Goal: Task Accomplishment & Management: Complete application form

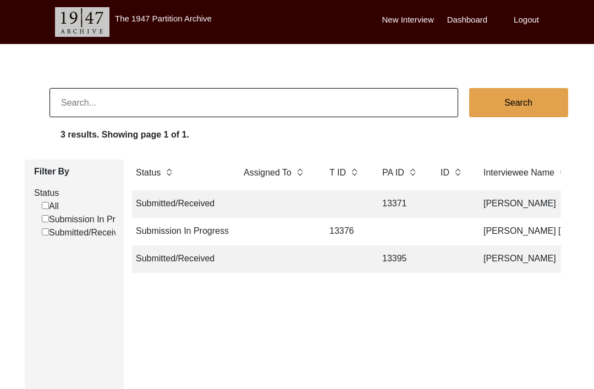
scroll to position [0, 82]
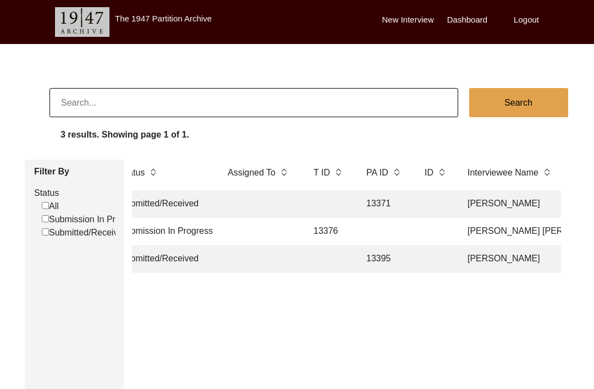
click at [400, 237] on td at bounding box center [384, 231] width 49 height 27
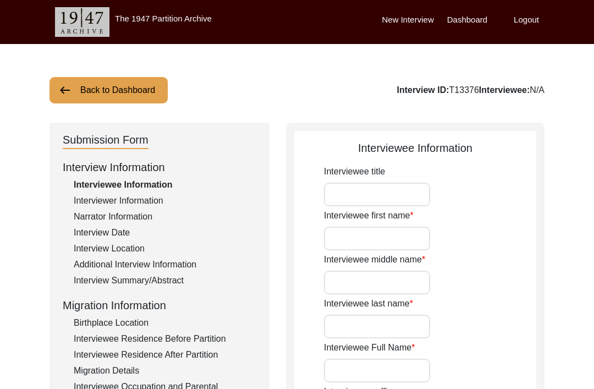
type input "[PERSON_NAME]"
type input "Lal"
type input "Khurana"
type input "[PERSON_NAME] [PERSON_NAME]"
type input "[DATE]"
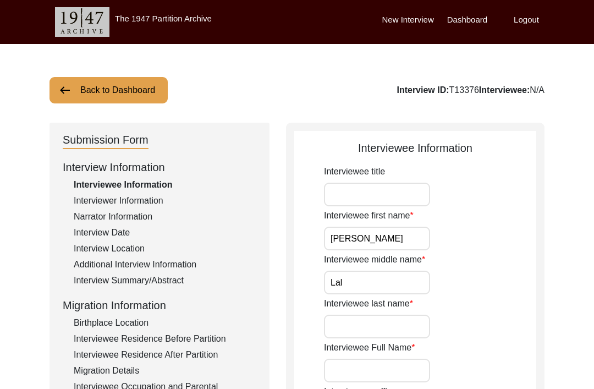
type input "88"
type input "[DEMOGRAPHIC_DATA]"
type input "Hindi"
type input "[DEMOGRAPHIC_DATA]"
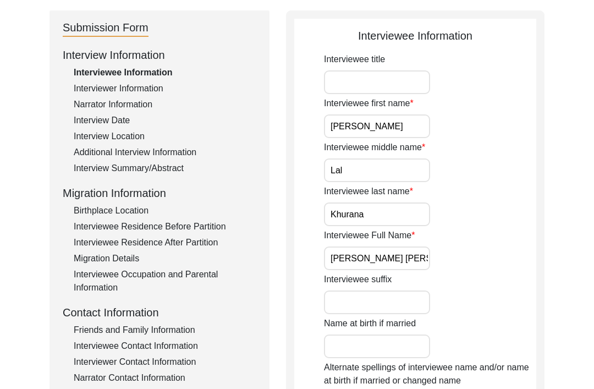
scroll to position [111, 0]
click at [180, 348] on div "Interviewee Contact Information" at bounding box center [165, 346] width 183 height 13
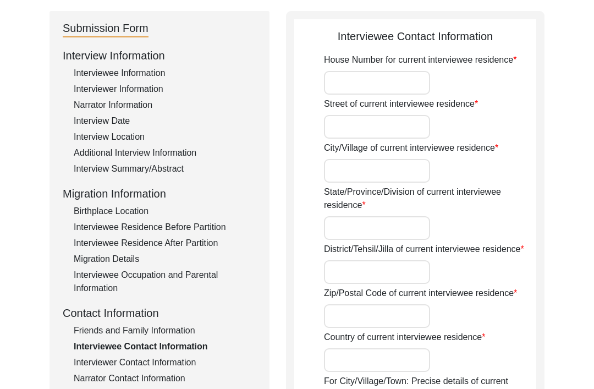
type input "157"
type input "[PERSON_NAME] Apartments"
type input "Rohini Sector 13"
type input "[GEOGRAPHIC_DATA]"
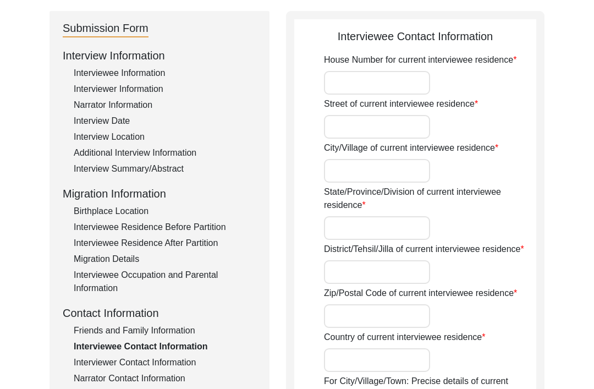
type input "110085"
type input "[GEOGRAPHIC_DATA]"
type input "Rohini, [GEOGRAPHIC_DATA], [GEOGRAPHIC_DATA]"
type input "28.7221° N"
type input "77.1285° E"
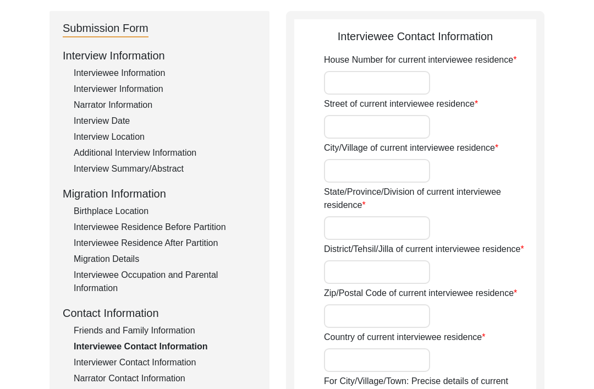
type input "7042366411"
type input "-"
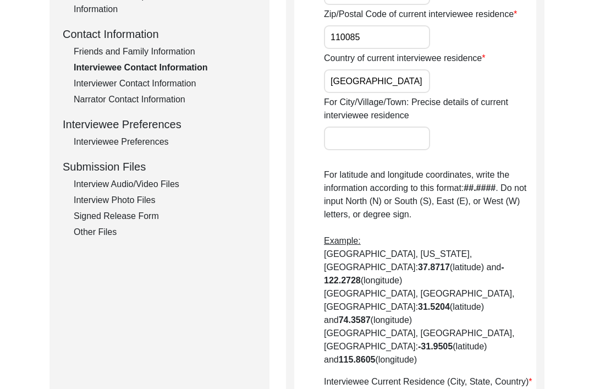
scroll to position [389, 0]
click at [84, 232] on div "Other Files" at bounding box center [165, 232] width 183 height 13
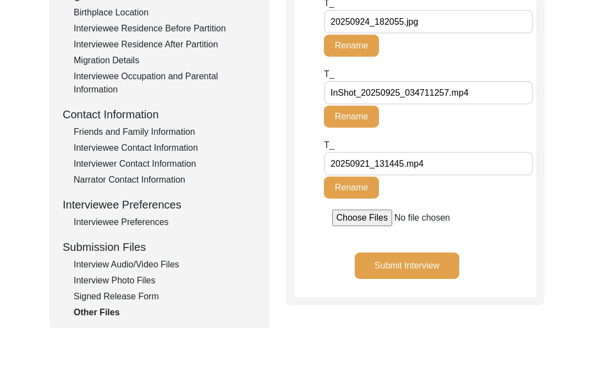
scroll to position [311, 0]
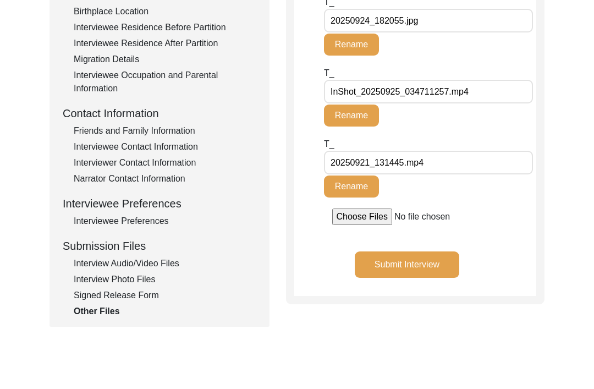
click at [90, 290] on div "Signed Release Form" at bounding box center [165, 295] width 183 height 13
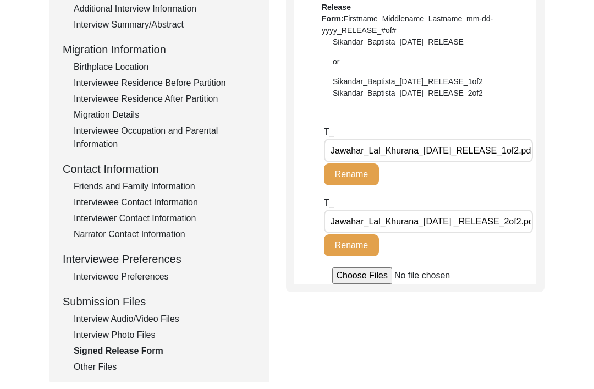
click at [102, 331] on div "Interview Photo Files" at bounding box center [165, 335] width 183 height 13
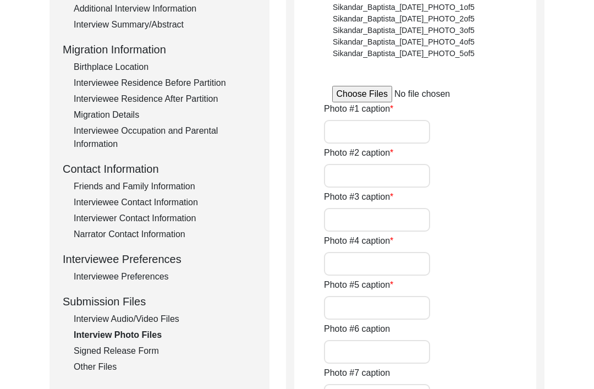
scroll to position [256, 0]
type input "Interviewee with his family"
type input "Interviewee sharing pre partition anecdotes"
type input "Interviewee telling about his marriage and family"
type input "Interviewee telling about his inclination towards Yoga"
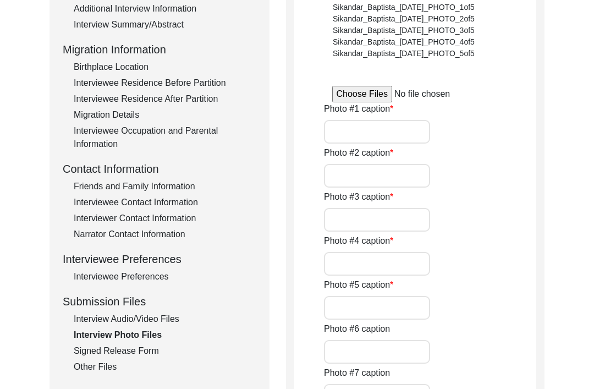
type input "Interview snapshot"
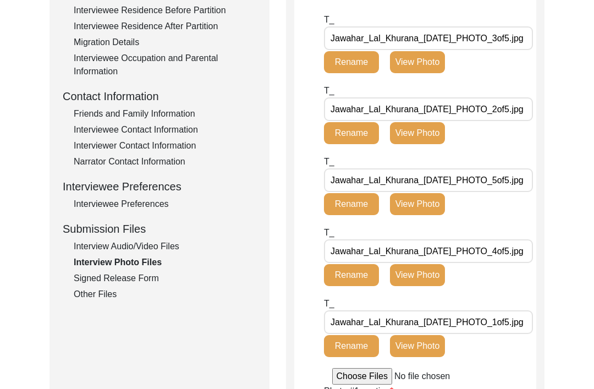
click at [93, 244] on div "Interview Audio/Video Files" at bounding box center [165, 246] width 183 height 13
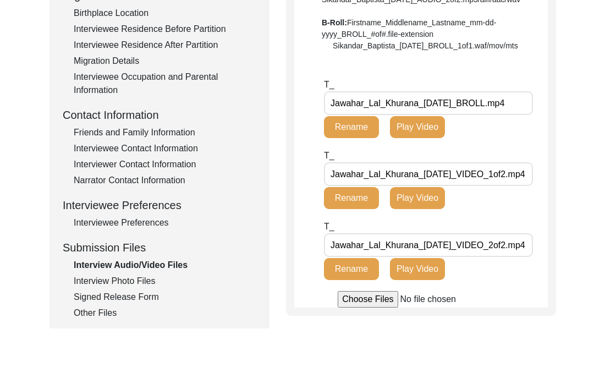
scroll to position [310, 0]
click at [80, 221] on div "Interviewee Preferences" at bounding box center [165, 222] width 183 height 13
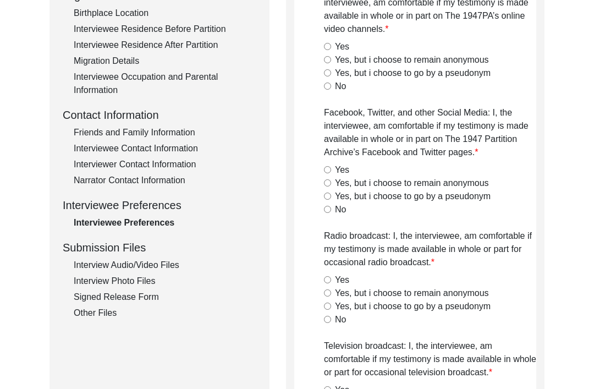
radio input "true"
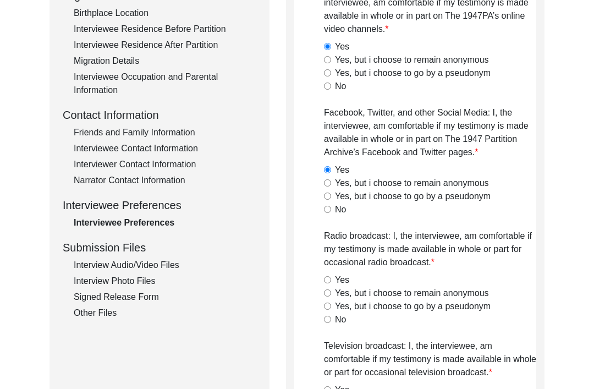
radio input "true"
click at [77, 181] on div "Narrator Contact Information" at bounding box center [165, 180] width 183 height 13
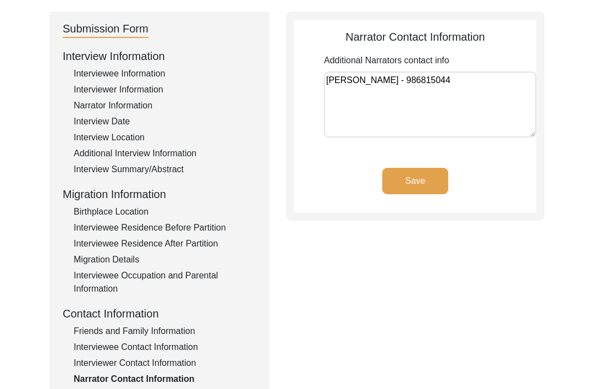
scroll to position [59, 0]
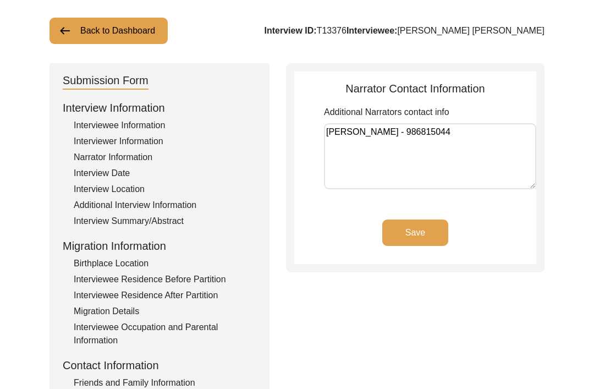
click at [391, 129] on textarea "[PERSON_NAME] - 986815044" at bounding box center [430, 157] width 212 height 66
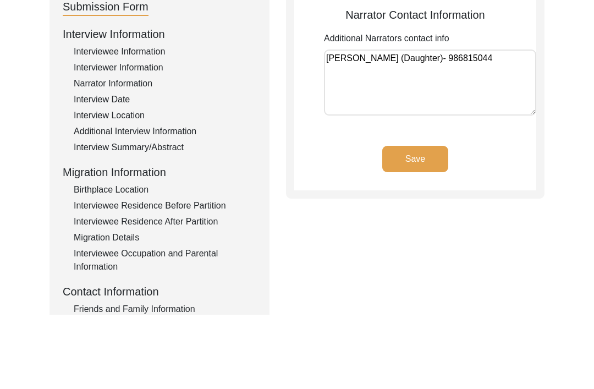
type textarea "[PERSON_NAME] (Daughter) - 986815044"
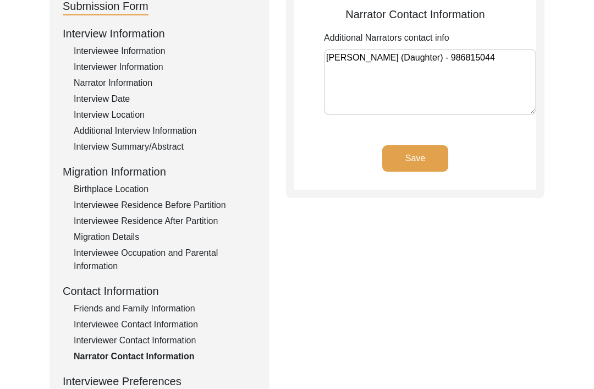
click at [426, 158] on button "Save" at bounding box center [415, 159] width 66 height 26
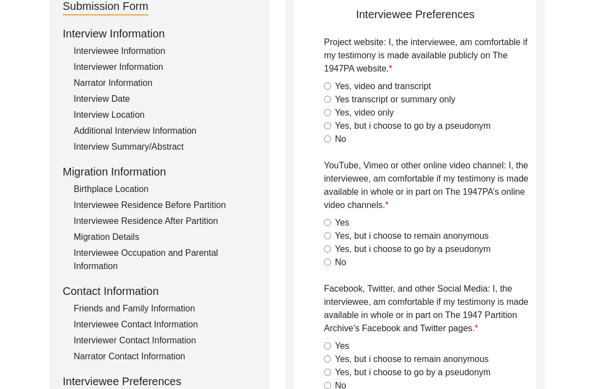
radio input "true"
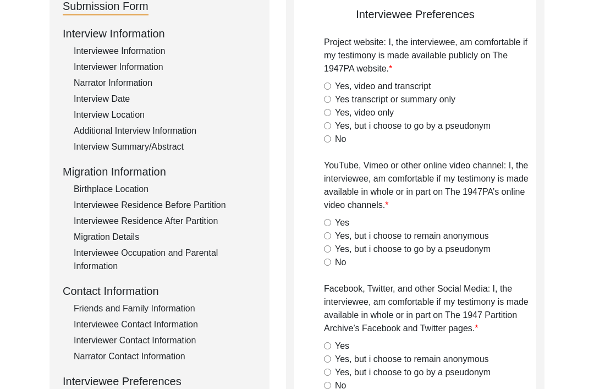
radio input "true"
click at [84, 89] on div "Narrator Information" at bounding box center [165, 82] width 183 height 13
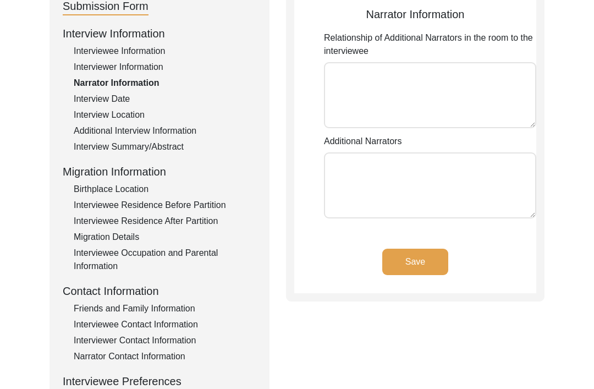
type textarea "Daughter Wife"
type textarea "[PERSON_NAME] [PERSON_NAME] [PERSON_NAME]"
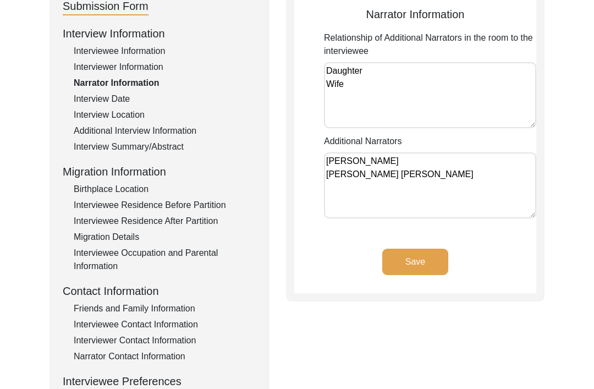
click at [415, 166] on textarea "[PERSON_NAME] [PERSON_NAME] [PERSON_NAME]" at bounding box center [430, 185] width 212 height 66
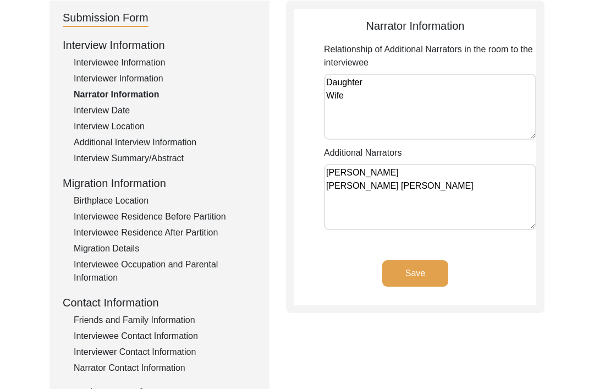
scroll to position [122, 0]
click at [139, 82] on div "Interviewer Information" at bounding box center [165, 78] width 183 height 13
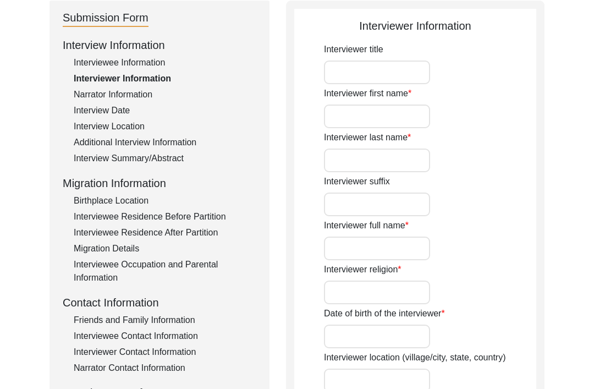
type input "[PERSON_NAME]"
type input "Puri"
type input "[PERSON_NAME] Puri"
type input "[DEMOGRAPHIC_DATA]"
type input "[DATE]"
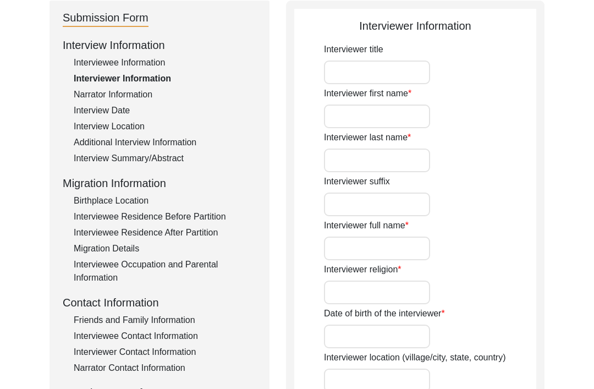
type input "Student"
type input "[PERSON_NAME]"
type input "Kaur"
type input "[PERSON_NAME]"
type textarea "I have done graduation in History and currently doing masters in Sociology"
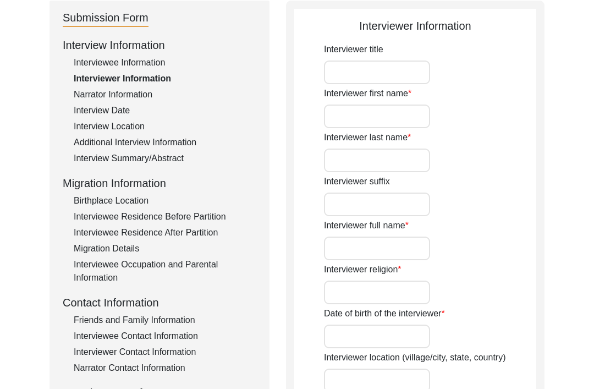
type input "Punjabi"
type textarea "None."
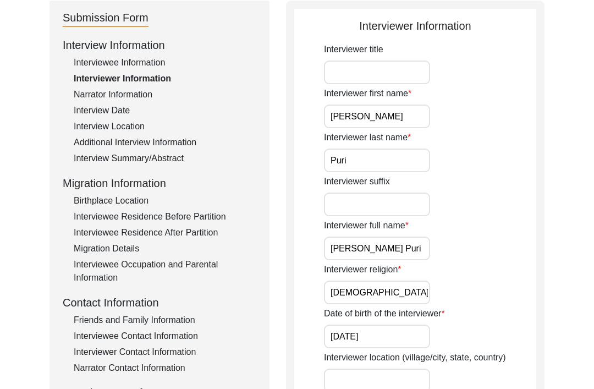
click at [141, 57] on div "Interviewee Information" at bounding box center [165, 62] width 183 height 13
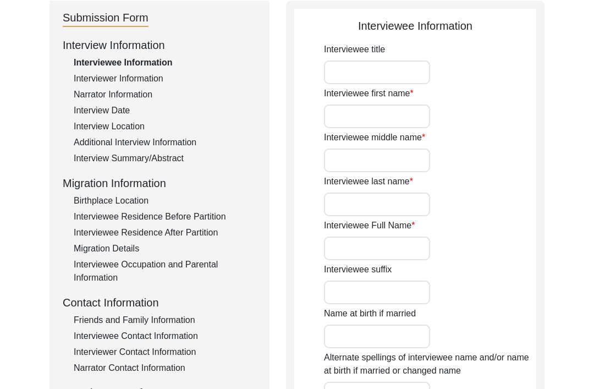
type input "[PERSON_NAME]"
type input "Lal"
type input "Khurana"
type input "[PERSON_NAME] [PERSON_NAME]"
type input "[DATE]"
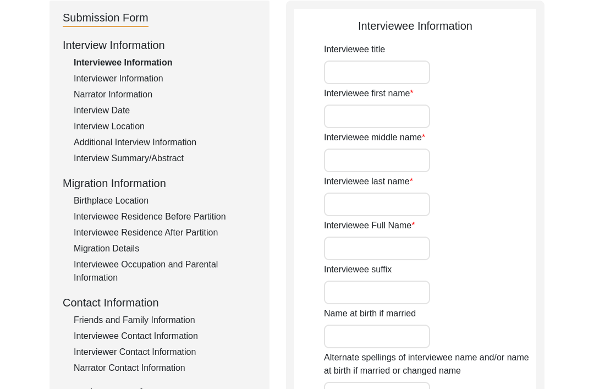
type input "88"
type input "[DEMOGRAPHIC_DATA]"
type input "Hindi"
type input "[DEMOGRAPHIC_DATA]"
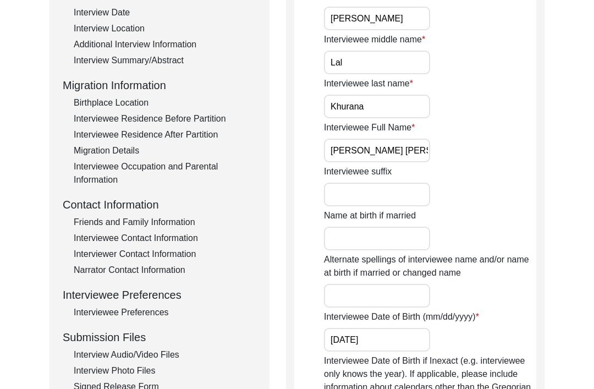
scroll to position [219, 0]
click at [180, 233] on div "Interviewee Contact Information" at bounding box center [165, 238] width 183 height 13
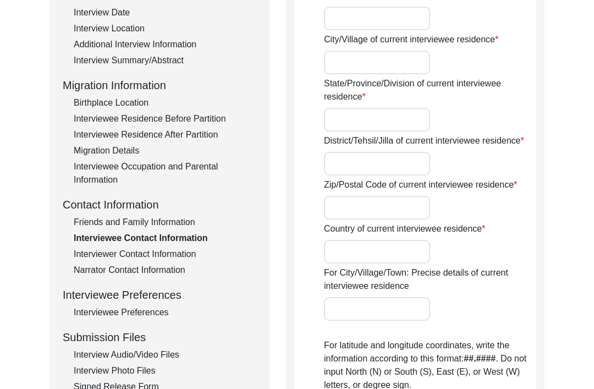
type input "157"
type input "[PERSON_NAME] Apartments"
type input "Rohini Sector 13"
type input "[GEOGRAPHIC_DATA]"
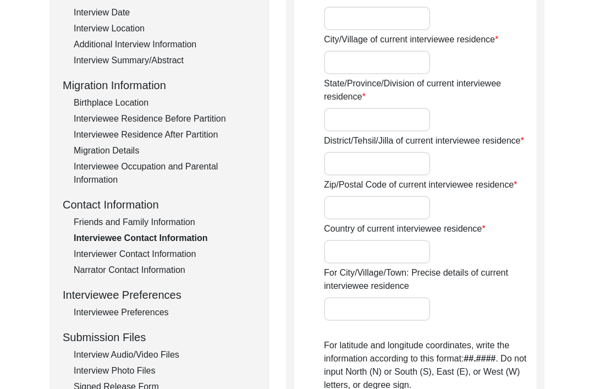
type input "110085"
type input "[GEOGRAPHIC_DATA]"
type input "Rohini, [GEOGRAPHIC_DATA], [GEOGRAPHIC_DATA]"
type input "28.7221° N"
type input "77.1285° E"
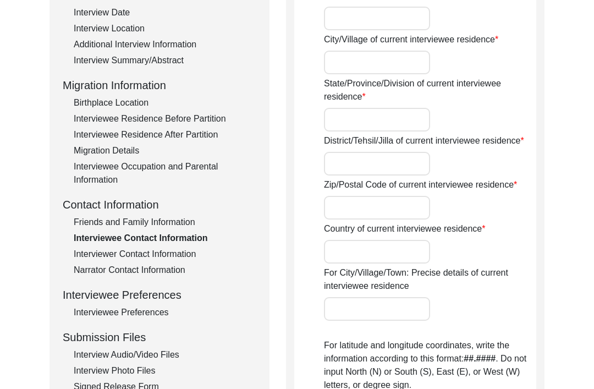
type input "7042366411"
type input "-"
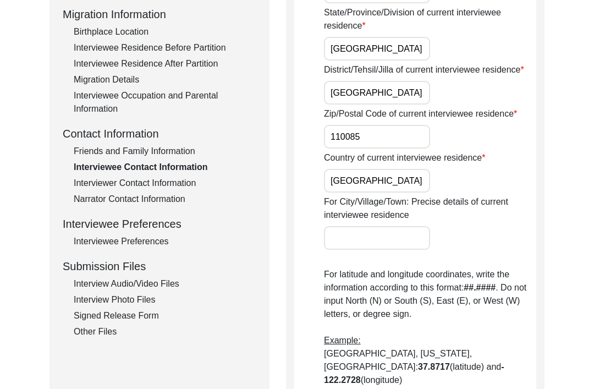
scroll to position [290, 0]
click at [168, 195] on div "Narrator Contact Information" at bounding box center [165, 199] width 183 height 13
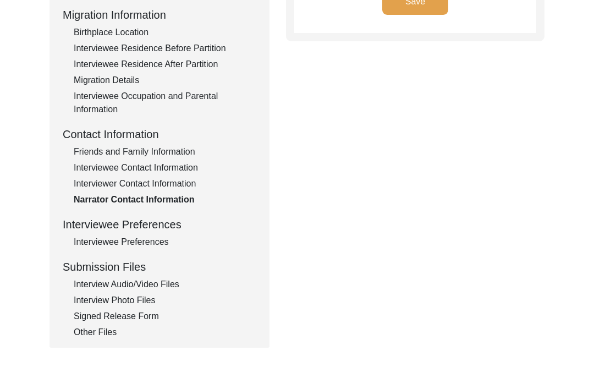
type textarea "[PERSON_NAME] (Daughter) - 986815044"
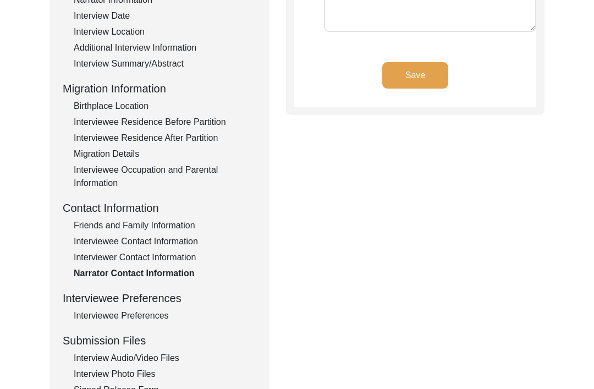
scroll to position [217, 0]
click at [157, 241] on div "Interviewee Contact Information" at bounding box center [165, 241] width 183 height 13
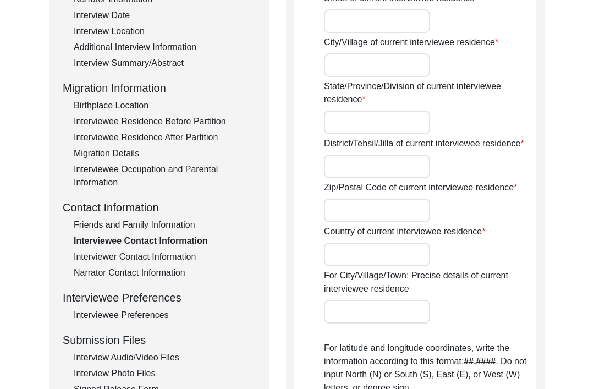
scroll to position [217, 0]
type input "157"
type input "[PERSON_NAME] Apartments"
type input "Rohini Sector 13"
type input "[GEOGRAPHIC_DATA]"
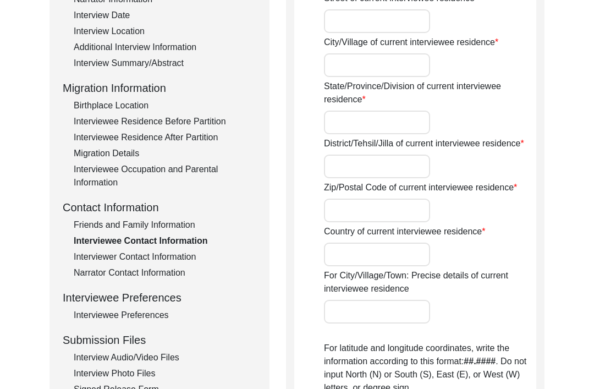
type input "[GEOGRAPHIC_DATA]"
type input "110085"
type input "[GEOGRAPHIC_DATA]"
type input "Rohini, [GEOGRAPHIC_DATA], [GEOGRAPHIC_DATA]"
type input "28.7221° N"
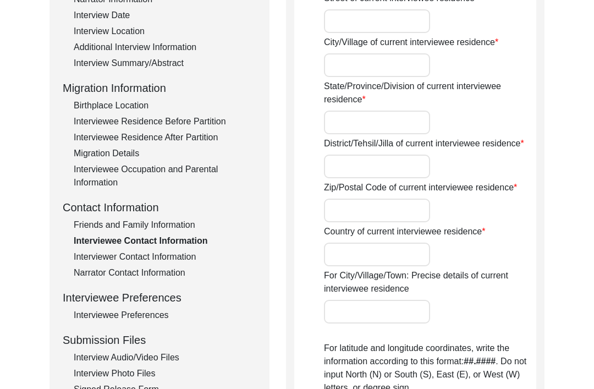
type input "77.1285° E"
type input "7042366411"
type input "-"
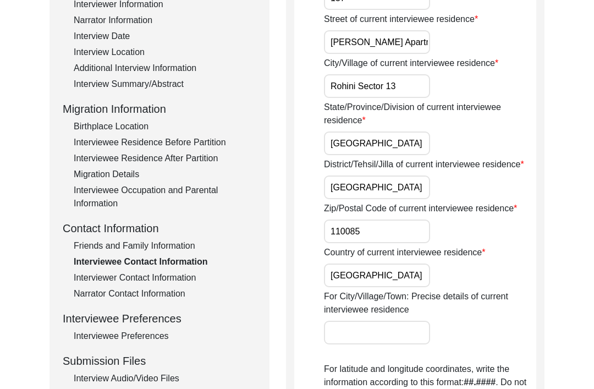
scroll to position [196, 0]
click at [160, 241] on div "Friends and Family Information" at bounding box center [165, 246] width 183 height 13
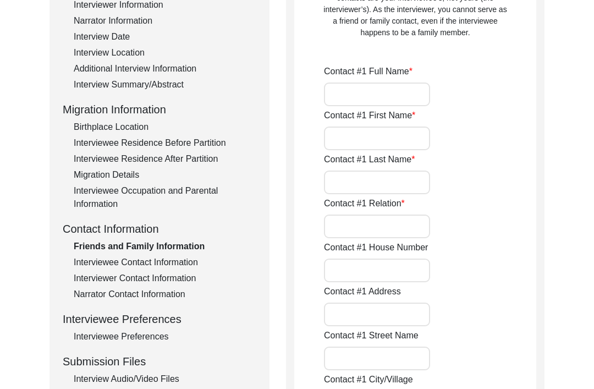
type input "[PERSON_NAME]"
type input "Daughter"
type input "24, [PERSON_NAME]"
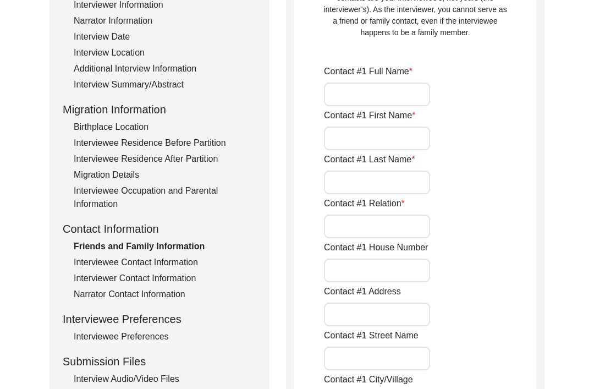
type input "Sector 13"
type input "Rohini"
type input "[GEOGRAPHIC_DATA]"
type input "110085"
type input "[GEOGRAPHIC_DATA]"
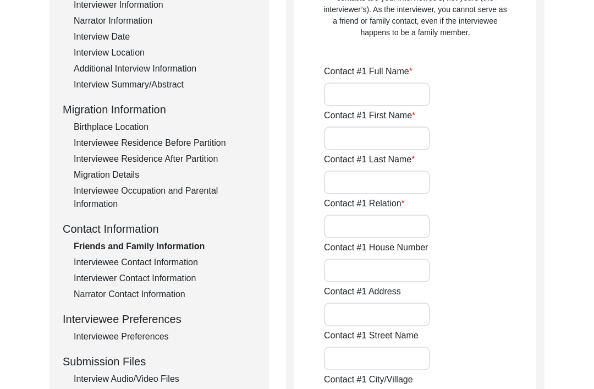
type input "9868150404"
type input "[EMAIL_ADDRESS][DOMAIN_NAME]"
type input "[PERSON_NAME]"
type input "Bharat"
type input "Khurana"
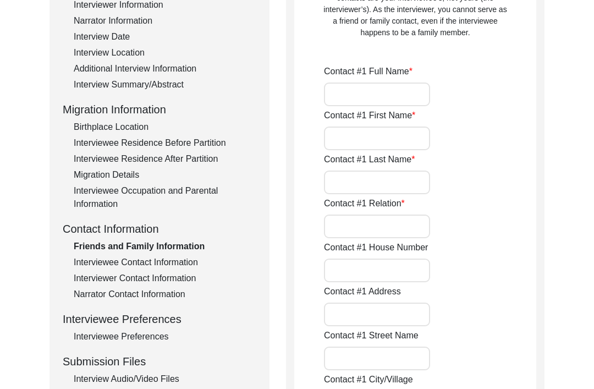
type input "Son"
type input "16617"
type input "[GEOGRAPHIC_DATA]"
type input "[PERSON_NAME] [US_STATE]"
type input "[GEOGRAPHIC_DATA]"
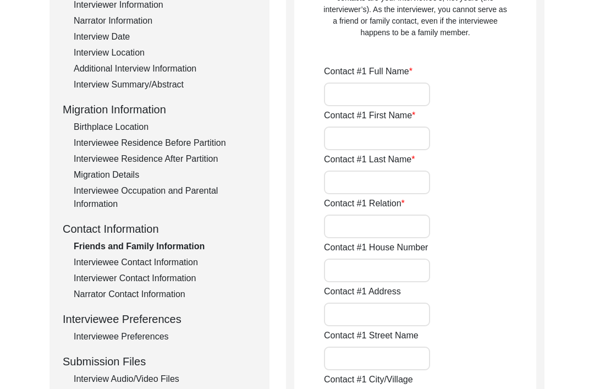
type input "[PHONE_NUMBER]"
type input "-"
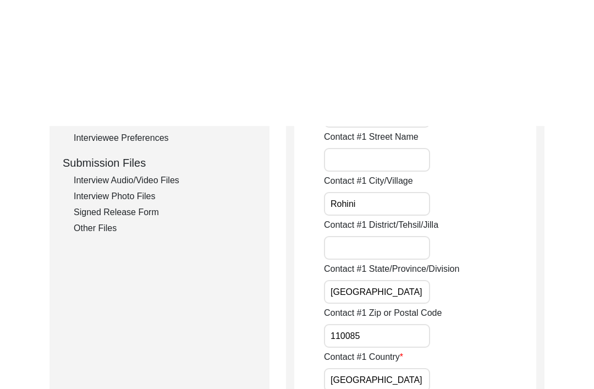
scroll to position [338, 0]
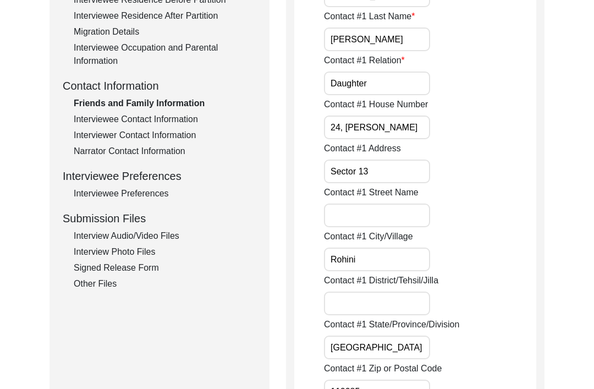
click at [180, 117] on div "Interviewee Contact Information" at bounding box center [165, 119] width 183 height 13
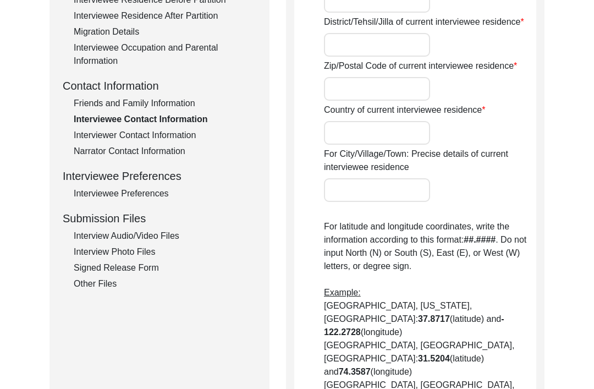
type input "157"
type input "[PERSON_NAME] Apartments"
type input "Rohini Sector 13"
type input "[GEOGRAPHIC_DATA]"
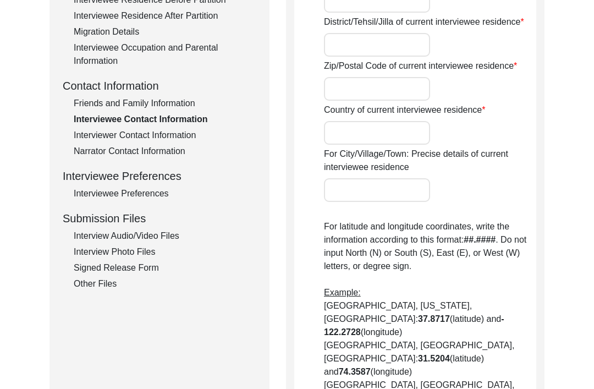
type input "110085"
type input "[GEOGRAPHIC_DATA]"
type input "Rohini, [GEOGRAPHIC_DATA], [GEOGRAPHIC_DATA]"
type input "28.7221° N"
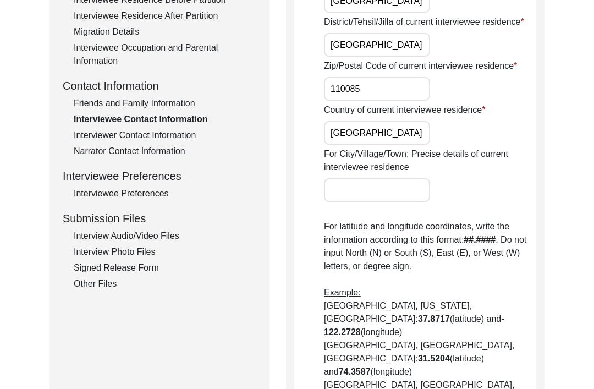
type input "77.1285° E"
type input "7042366411"
type input "-"
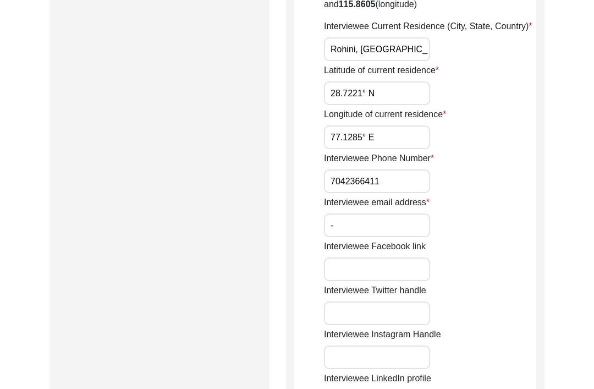
scroll to position [725, 0]
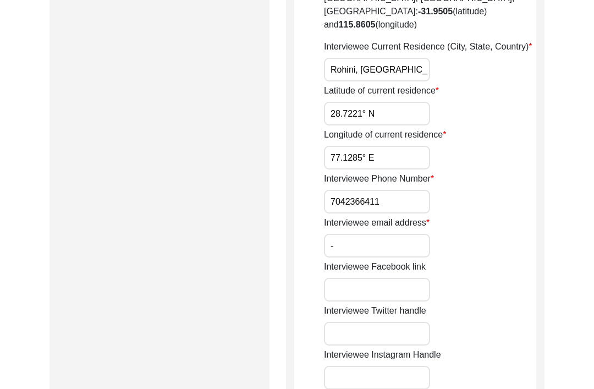
click at [372, 234] on input "-" at bounding box center [377, 246] width 106 height 24
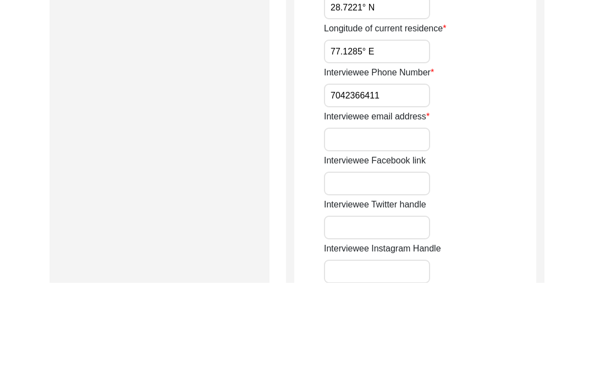
paste input "[EMAIL_ADDRESS][DOMAIN_NAME]"
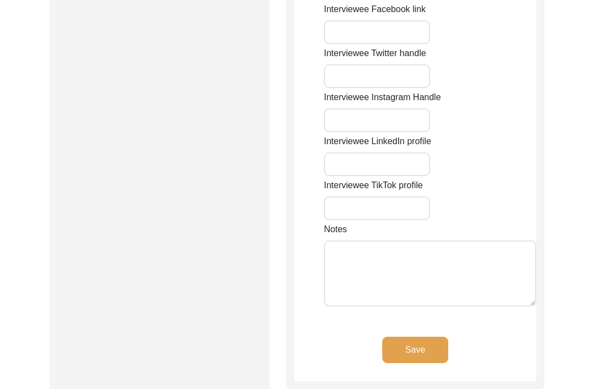
scroll to position [982, 0]
type input "[EMAIL_ADDRESS][DOMAIN_NAME]"
click at [428, 241] on textarea "Notes" at bounding box center [430, 274] width 212 height 66
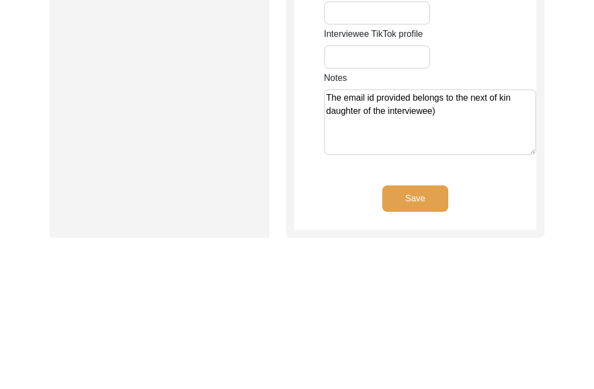
click at [333, 241] on textarea "The email id provided belongs to the next of kin daughter of the interviewee)" at bounding box center [430, 274] width 212 height 66
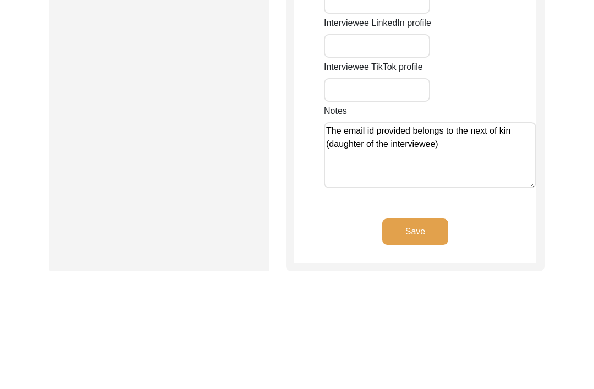
type textarea "The email id provided belongs to the next of kin (daughter of the interviewee)"
click at [426, 218] on button "Save" at bounding box center [415, 231] width 66 height 26
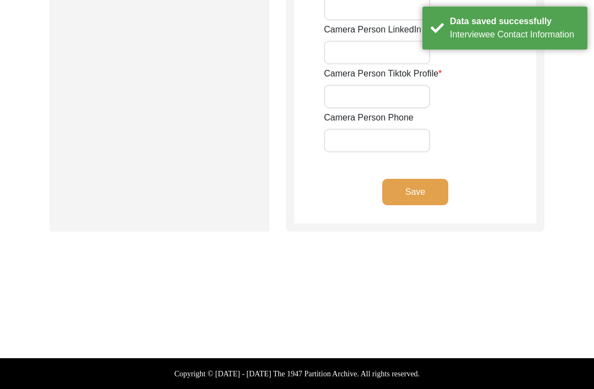
type input "9818521793"
type input "[EMAIL_ADDRESS][DOMAIN_NAME]"
type input "N/a"
type input "Mandeepkaurpuri_2003"
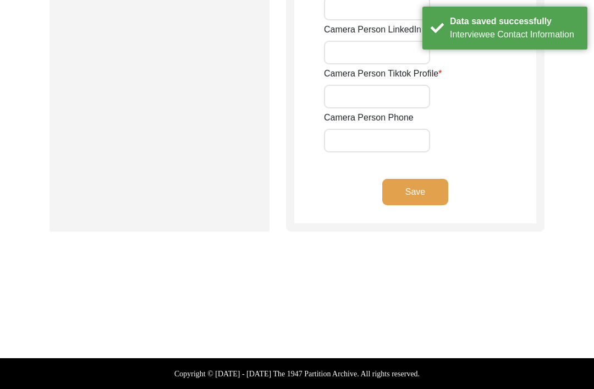
type input "[PERSON_NAME] Puri"
type input "N/a"
type input "Rashmeetkaursodhi"
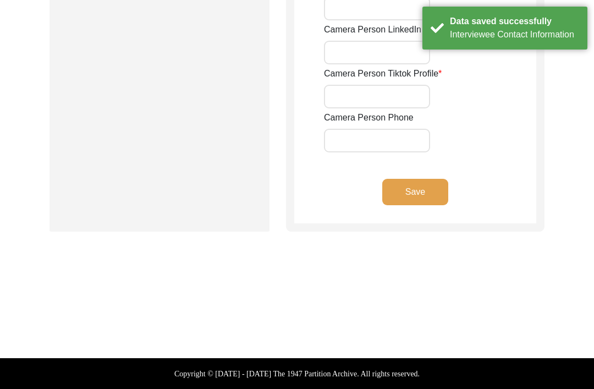
type input "N/a"
type input "7503183555"
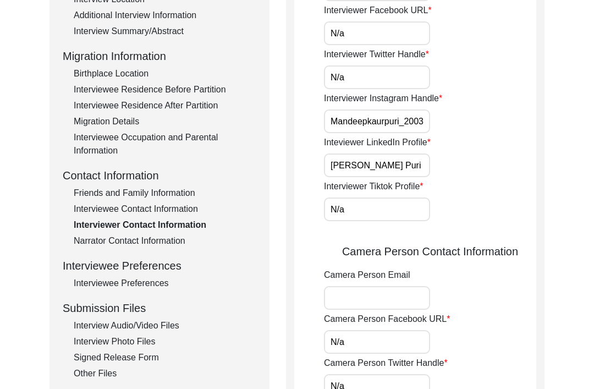
scroll to position [248, 0]
click at [175, 236] on div "Narrator Contact Information" at bounding box center [165, 241] width 183 height 13
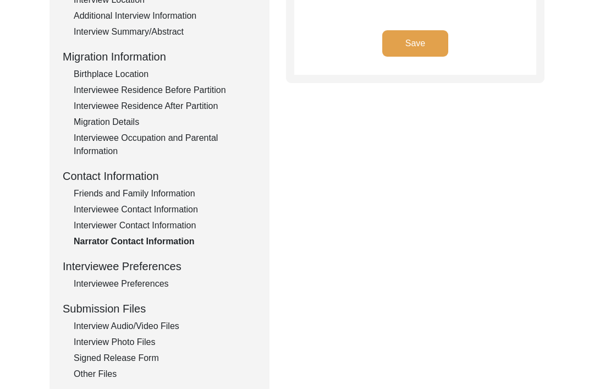
type textarea "[PERSON_NAME] (Daughter) - 986815044"
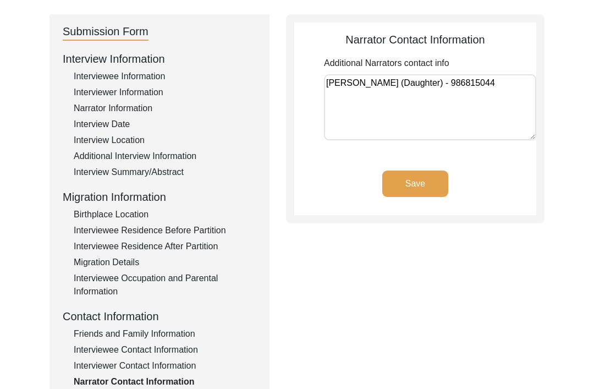
scroll to position [108, 0]
click at [132, 110] on div "Narrator Information" at bounding box center [165, 108] width 183 height 13
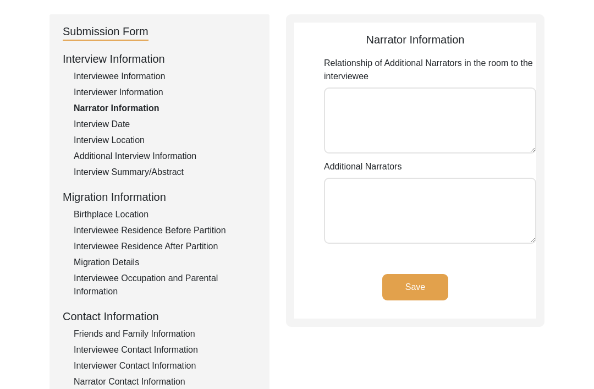
type textarea "Daughter Wife"
type textarea "[PERSON_NAME] [PERSON_NAME] [PERSON_NAME]"
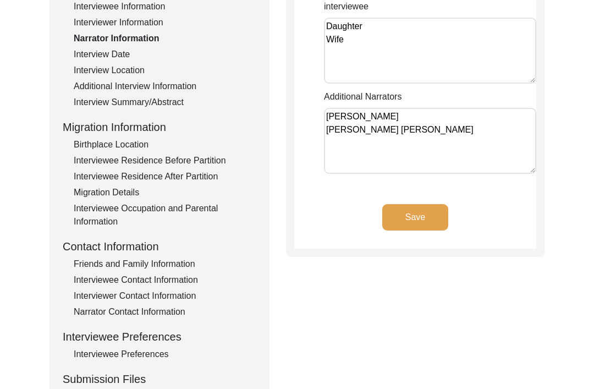
scroll to position [178, 0]
click at [177, 259] on div "Friends and Family Information" at bounding box center [165, 263] width 183 height 13
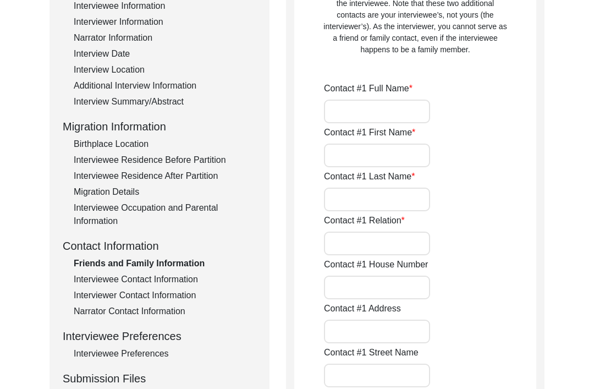
type input "[PERSON_NAME]"
type input "Daughter"
type input "24, [PERSON_NAME]"
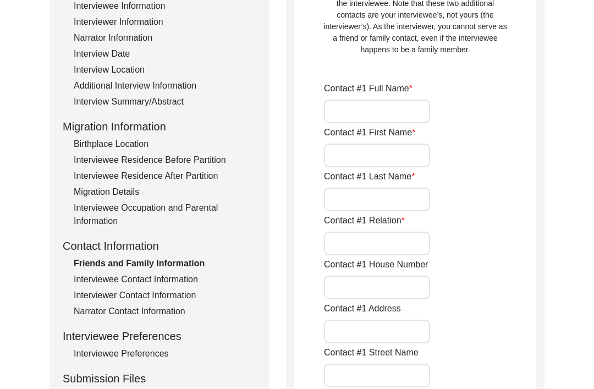
type input "Sector 13"
type input "Rohini"
type input "[GEOGRAPHIC_DATA]"
type input "110085"
type input "[GEOGRAPHIC_DATA]"
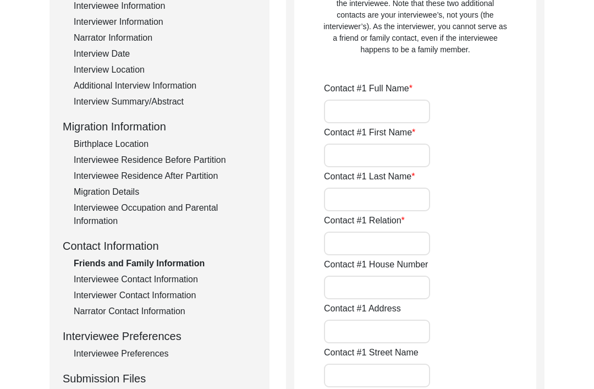
type input "9868150404"
type input "[EMAIL_ADDRESS][DOMAIN_NAME]"
type input "[PERSON_NAME]"
type input "Bharat"
type input "Khurana"
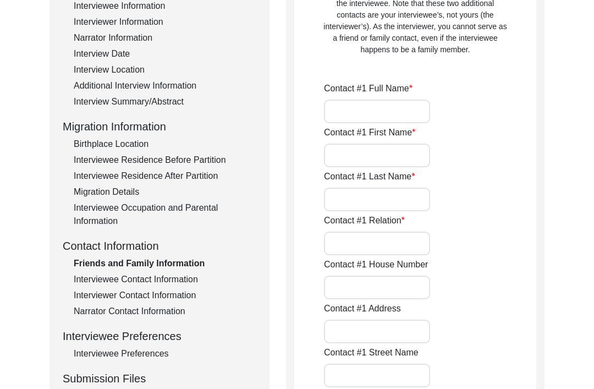
type input "Son"
type input "16617"
type input "[GEOGRAPHIC_DATA]"
type input "[PERSON_NAME] [US_STATE]"
type input "[GEOGRAPHIC_DATA]"
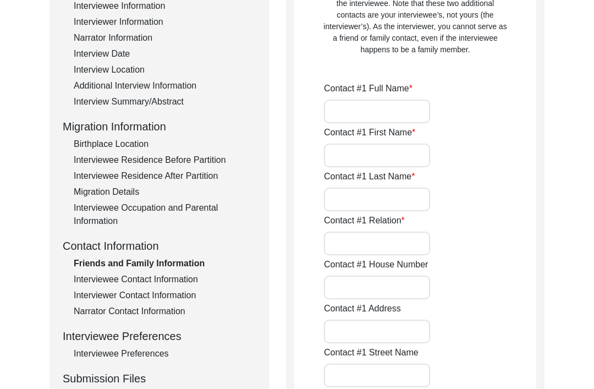
type input "[PHONE_NUMBER]"
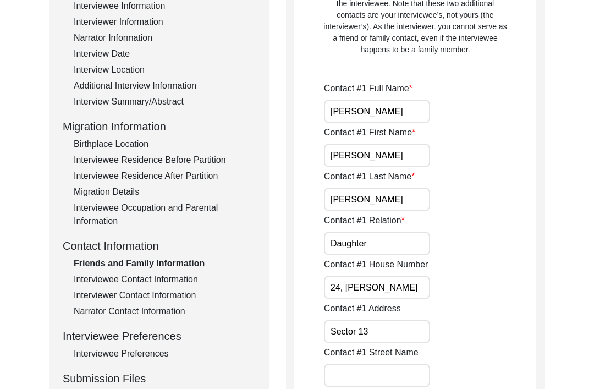
type input "-"
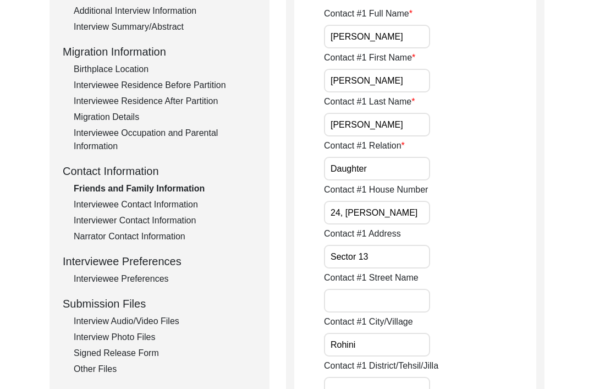
scroll to position [251, 0]
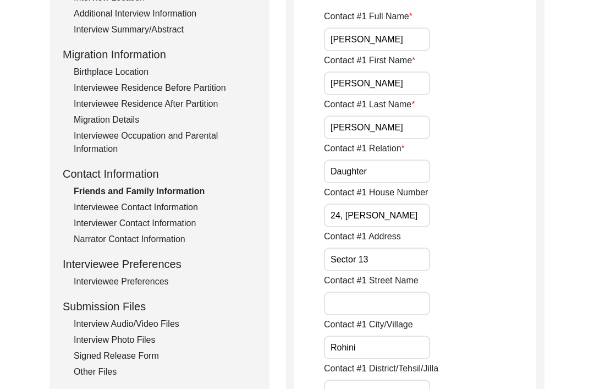
click at [175, 244] on div "Narrator Contact Information" at bounding box center [165, 239] width 183 height 13
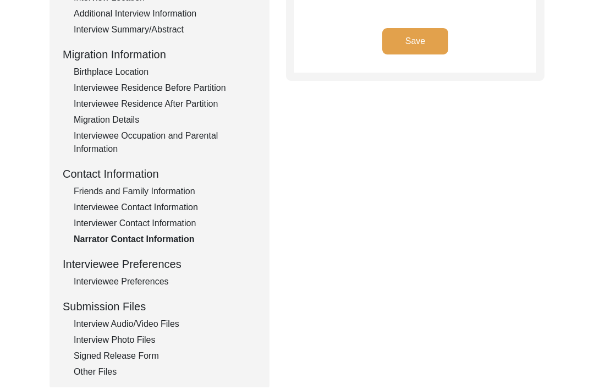
type textarea "[PERSON_NAME] (Daughter) - 986815044"
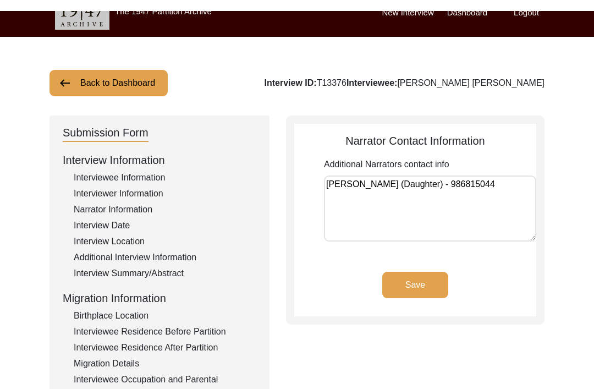
scroll to position [7, 0]
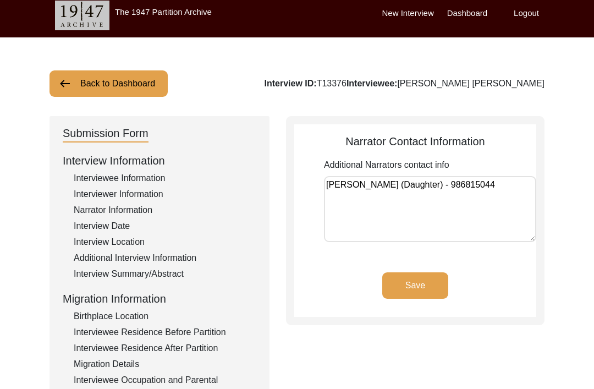
click at [140, 213] on div "Narrator Information" at bounding box center [165, 209] width 183 height 13
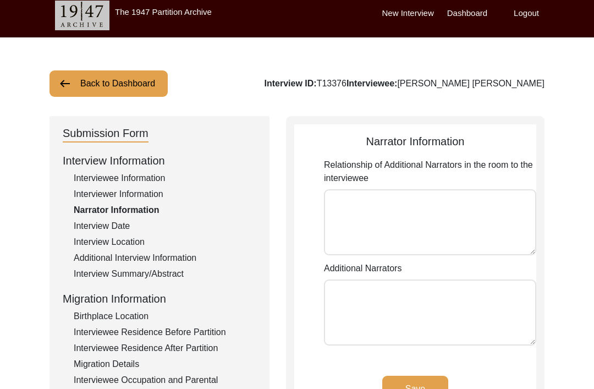
type textarea "Daughter Wife"
type textarea "[PERSON_NAME] [PERSON_NAME] [PERSON_NAME]"
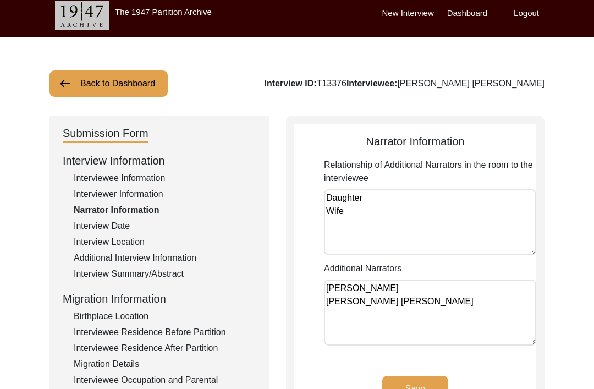
click at [407, 290] on textarea "[PERSON_NAME] [PERSON_NAME] [PERSON_NAME]" at bounding box center [430, 312] width 212 height 66
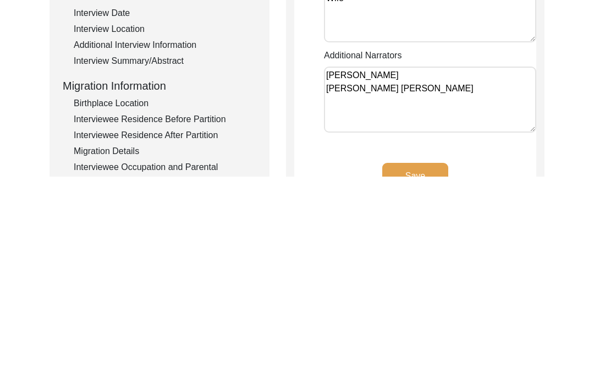
scroll to position [219, 0]
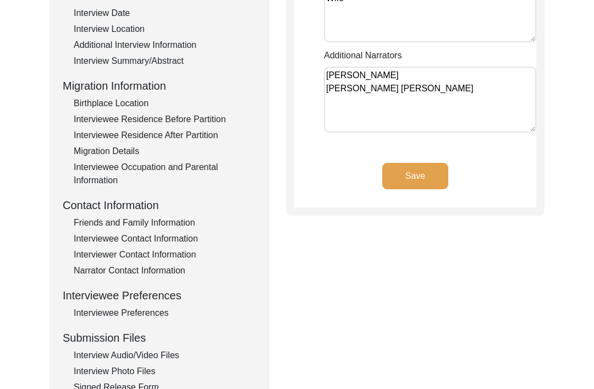
click at [430, 172] on button "Save" at bounding box center [415, 176] width 66 height 26
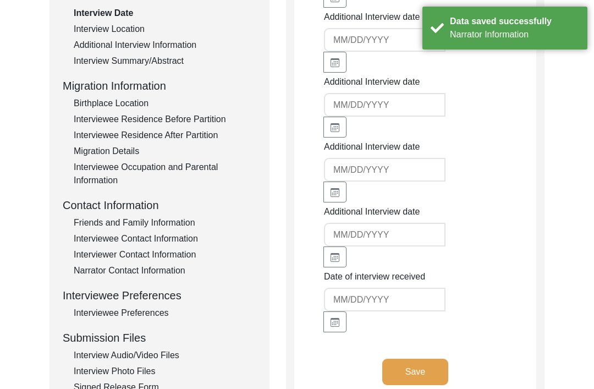
type input "[DATE]"
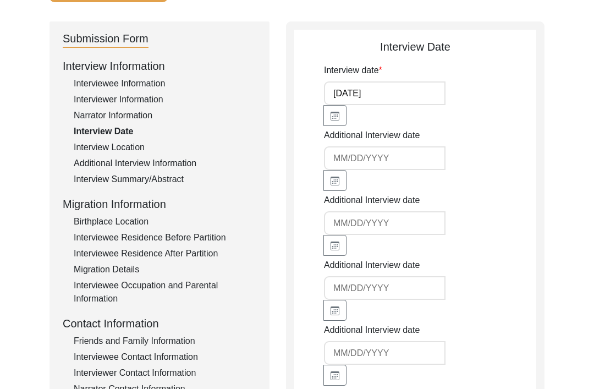
scroll to position [0, 0]
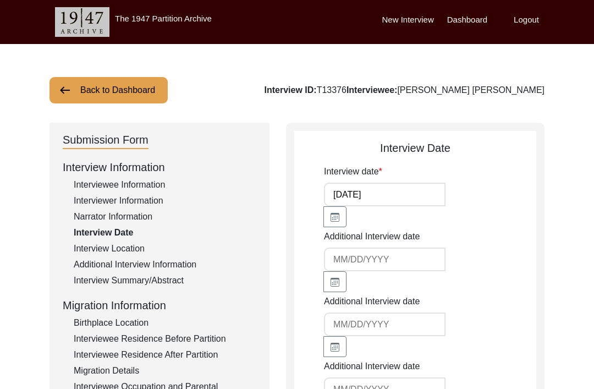
click at [127, 81] on button "Back to Dashboard" at bounding box center [108, 90] width 118 height 26
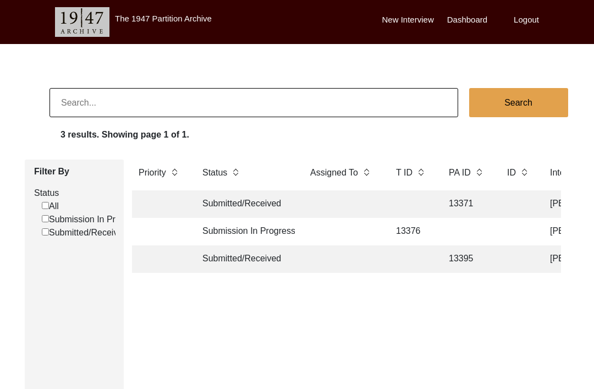
click at [242, 257] on td "Submitted/Received" at bounding box center [245, 258] width 99 height 27
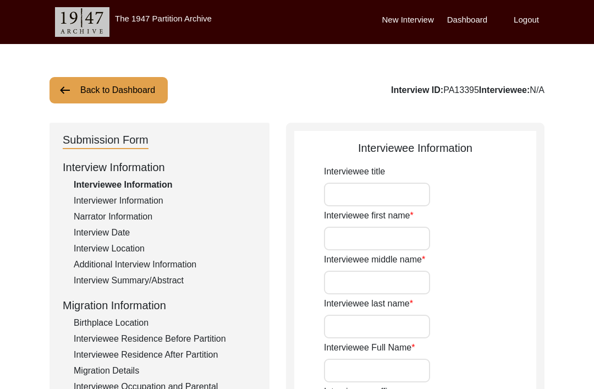
type input "Sudarshan"
type input "-"
type input "[PERSON_NAME]"
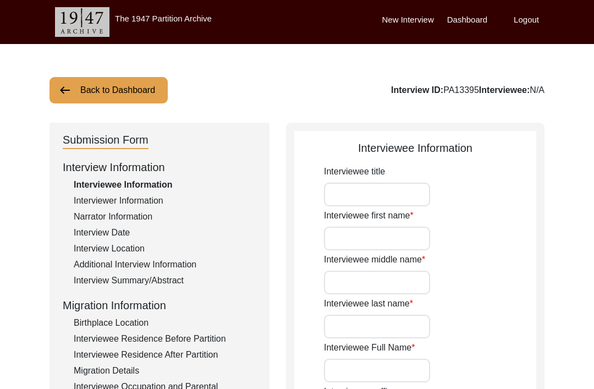
type input "[DATE]"
type input "83"
type input "[DEMOGRAPHIC_DATA]"
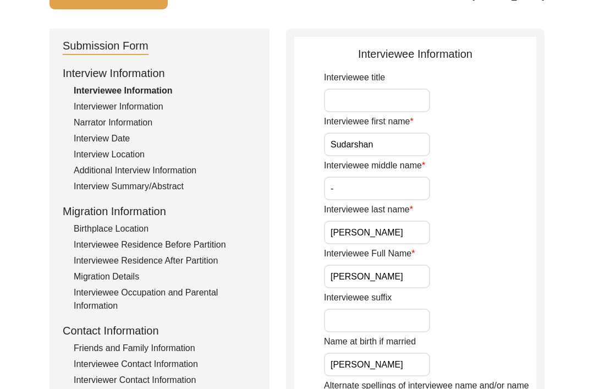
scroll to position [93, 0]
click at [141, 109] on div "Interviewer Information" at bounding box center [165, 107] width 183 height 13
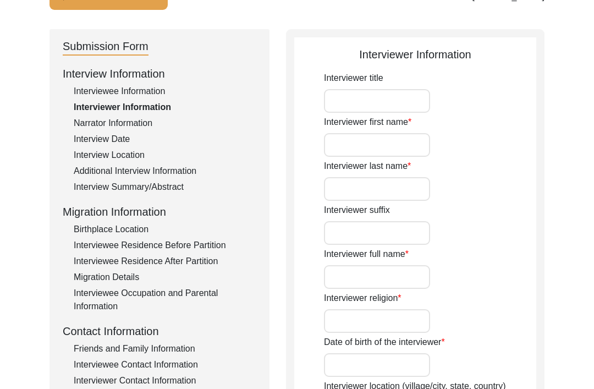
type input "[PERSON_NAME]"
type input "Puri"
type input "[PERSON_NAME] Puri"
type input "[DEMOGRAPHIC_DATA]"
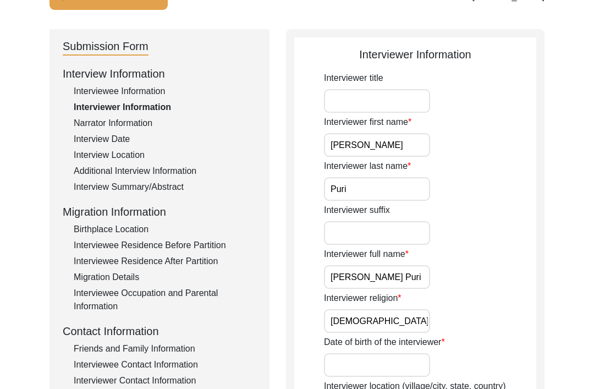
type input "[DATE]"
type input "Student"
type textarea "I have done graduation in History and I am currently pursuing Masters in Sociol…"
type input "Punjabi"
type textarea "N/A. I received an email regarding the lead."
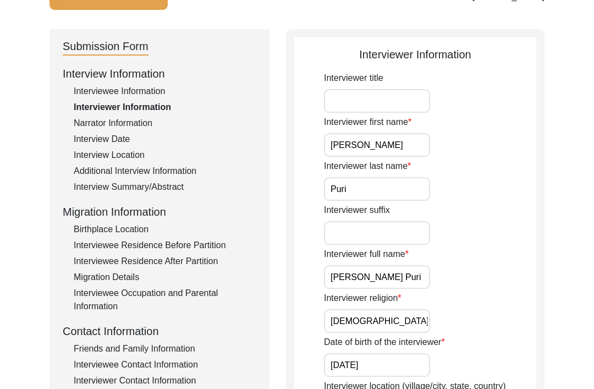
click at [145, 91] on div "Interviewee Information" at bounding box center [165, 91] width 183 height 13
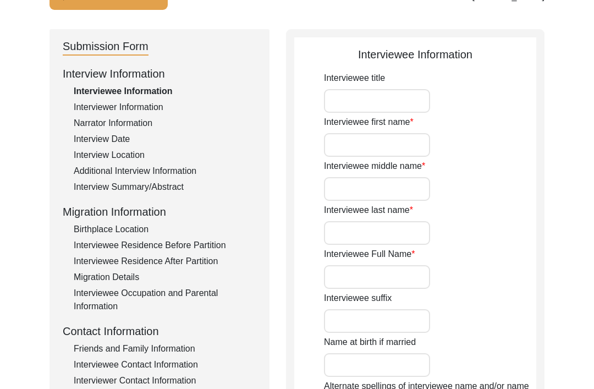
type input "Sudarshan"
type input "-"
type input "[PERSON_NAME]"
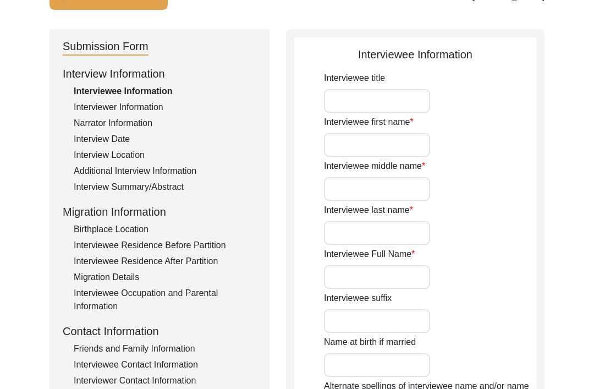
type input "[DATE]"
type input "83"
type input "[DEMOGRAPHIC_DATA]"
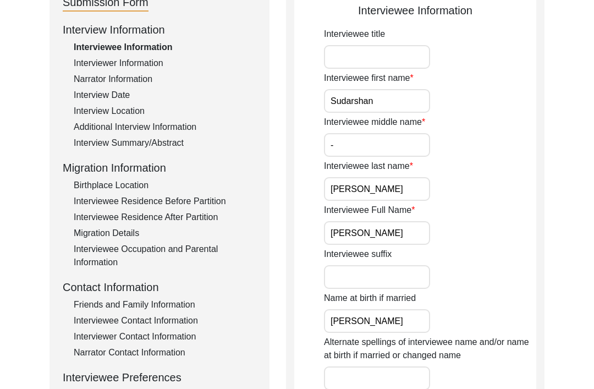
scroll to position [137, 0]
click at [140, 81] on div "Narrator Information" at bounding box center [165, 79] width 183 height 13
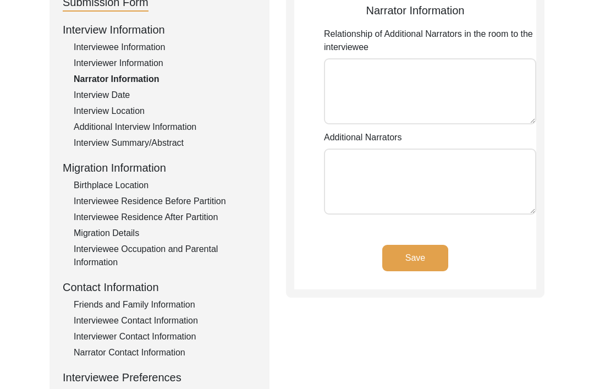
type textarea "She is the daughter of the interviewee"
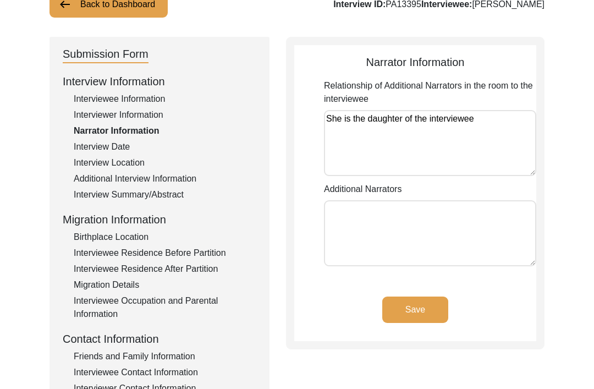
scroll to position [86, 0]
click at [328, 118] on textarea "She is the daughter of the interviewee" at bounding box center [430, 142] width 212 height 66
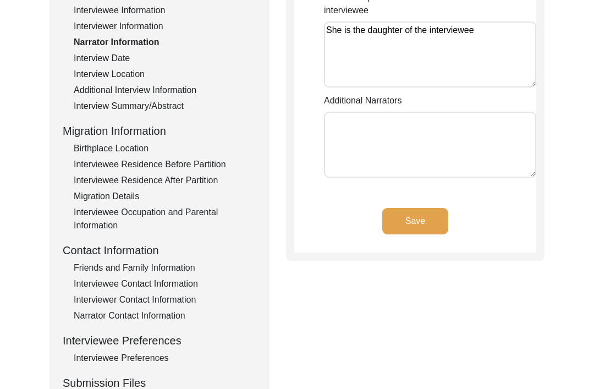
scroll to position [174, 0]
click at [172, 317] on div "Narrator Contact Information" at bounding box center [165, 315] width 183 height 13
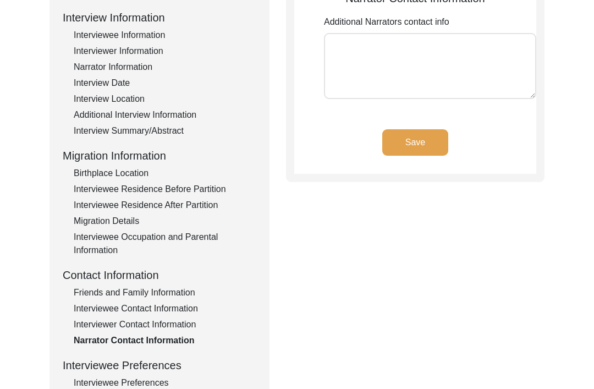
scroll to position [155, 0]
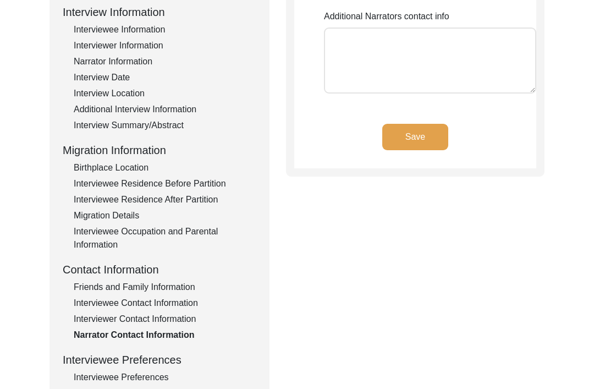
click at [165, 284] on div "Friends and Family Information" at bounding box center [165, 286] width 183 height 13
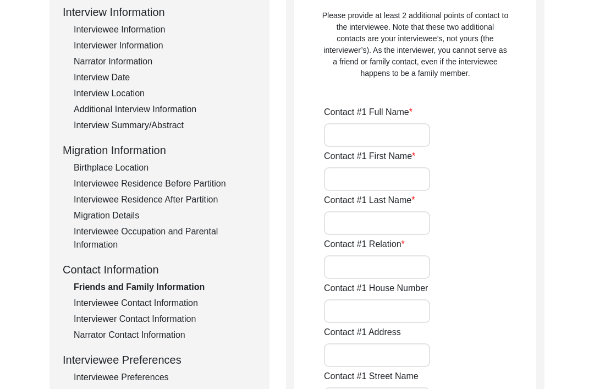
type input "[PERSON_NAME]"
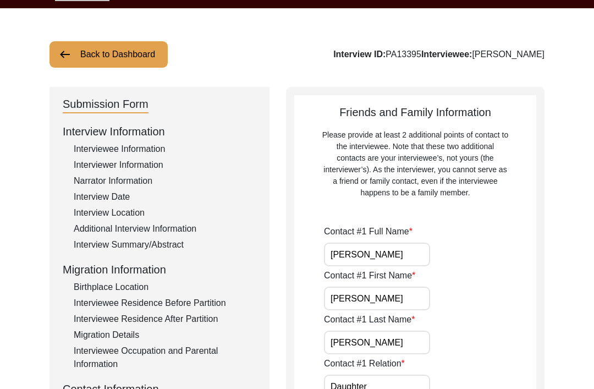
scroll to position [20, 0]
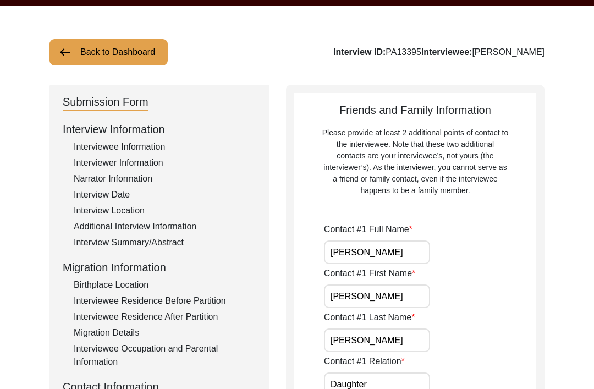
click at [129, 173] on div "Narrator Information" at bounding box center [165, 179] width 183 height 13
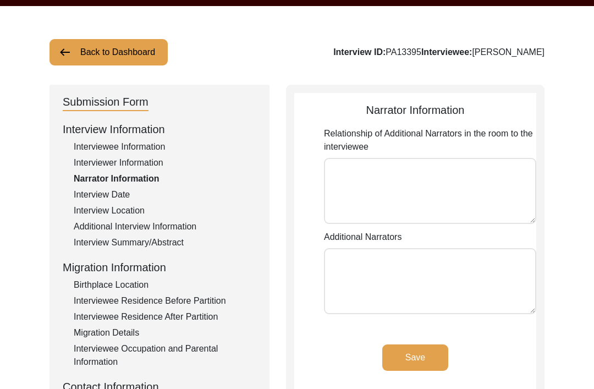
click at [426, 173] on textarea "Relationship of Additional Narrators in the room to the interviewee" at bounding box center [430, 191] width 212 height 66
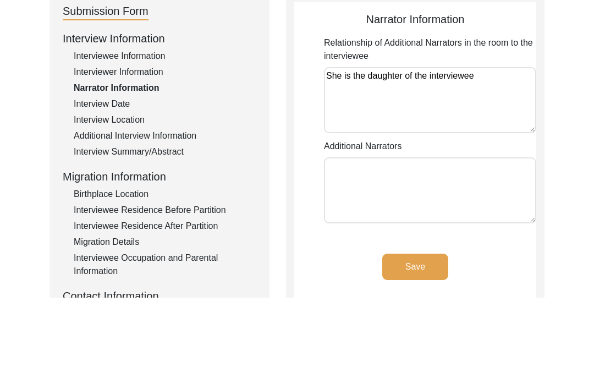
click at [335, 158] on textarea "She is the daughter of the interviewee" at bounding box center [430, 191] width 212 height 66
click at [391, 248] on textarea "Additional Narrators" at bounding box center [430, 281] width 212 height 66
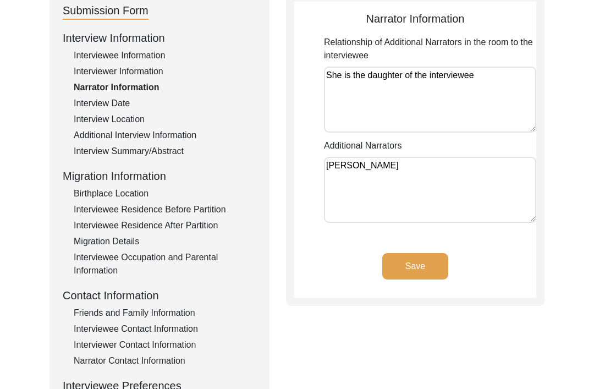
click at [425, 261] on button "Save" at bounding box center [415, 266] width 66 height 26
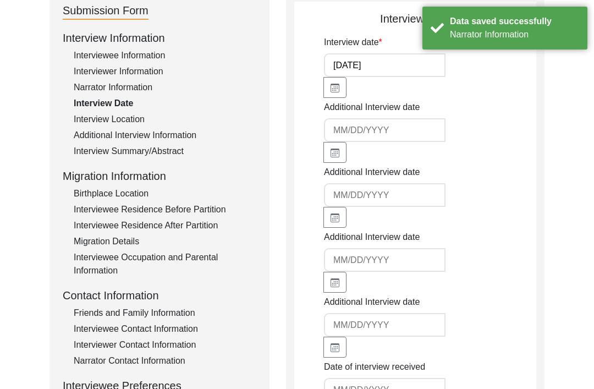
click at [173, 361] on div "Narrator Contact Information" at bounding box center [165, 360] width 183 height 13
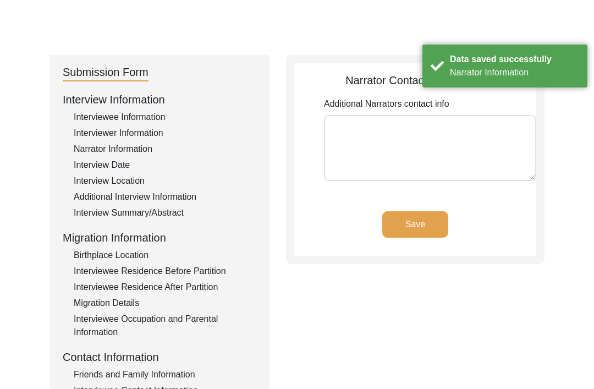
scroll to position [68, 0]
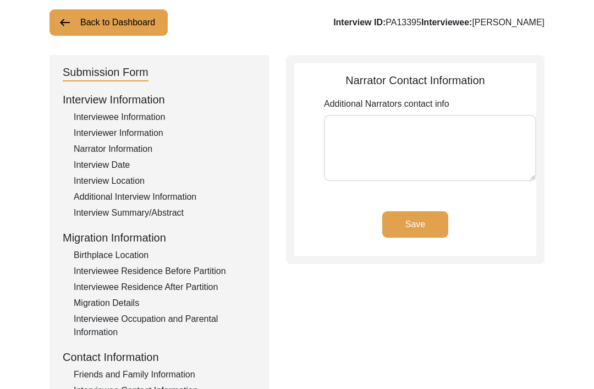
click at [399, 134] on textarea "Additional Narrators contact info" at bounding box center [430, 148] width 212 height 66
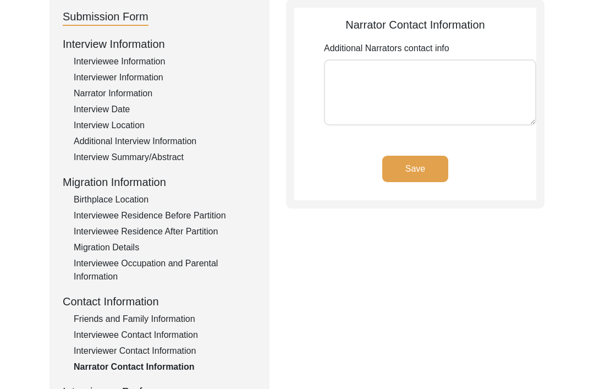
scroll to position [123, 0]
click at [184, 316] on div "Friends and Family Information" at bounding box center [165, 319] width 183 height 13
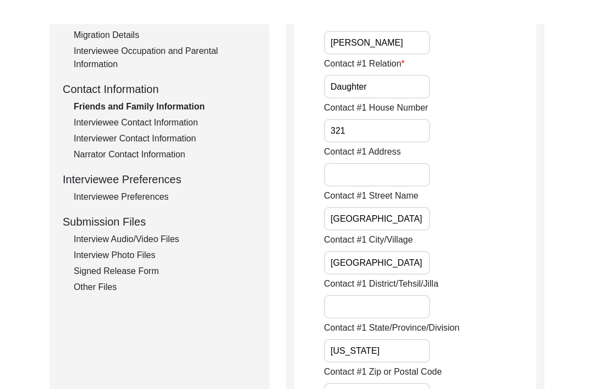
scroll to position [335, 0]
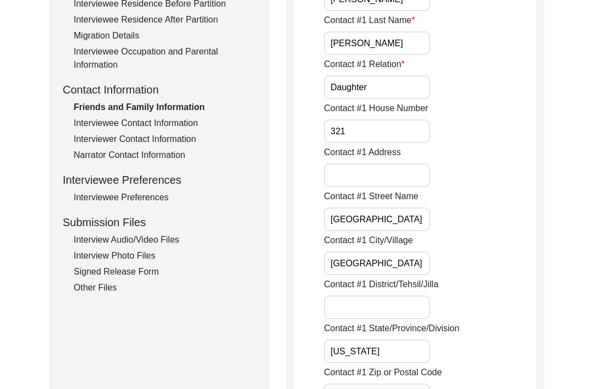
click at [157, 160] on div "Narrator Contact Information" at bounding box center [165, 154] width 183 height 13
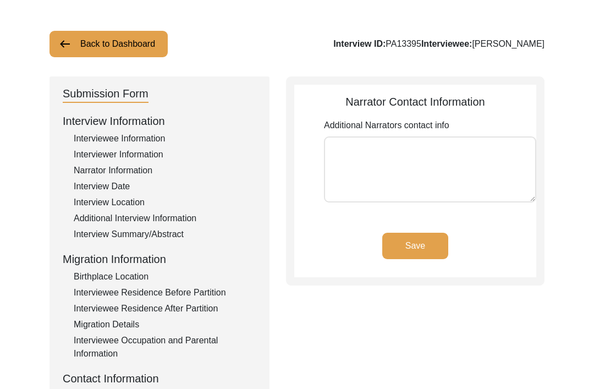
scroll to position [2, 0]
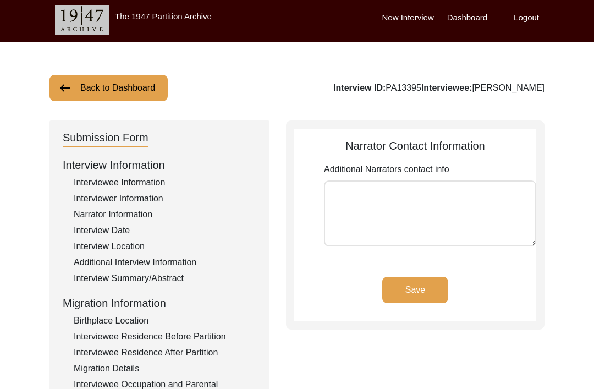
click at [416, 202] on textarea "Additional Narrators contact info" at bounding box center [430, 213] width 212 height 66
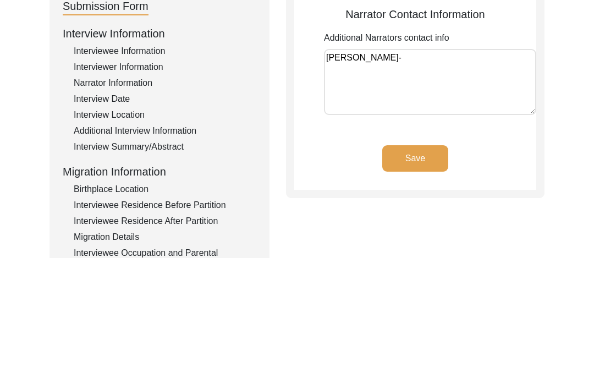
paste textarea "4152155565"
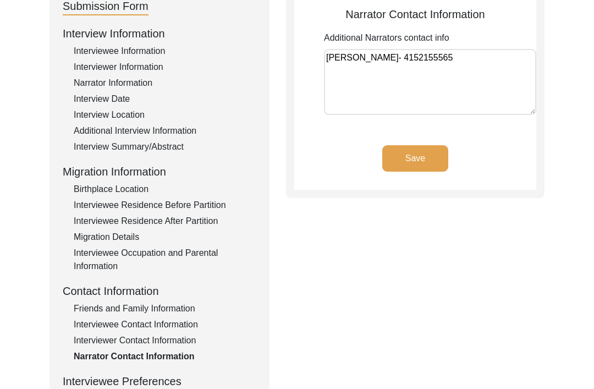
click at [432, 51] on textarea "[PERSON_NAME]- 4152155565" at bounding box center [430, 82] width 212 height 66
click at [429, 67] on textarea "[PERSON_NAME]- +1) 4152155565" at bounding box center [430, 82] width 212 height 66
click at [435, 60] on textarea "[PERSON_NAME]- +1) 4152155565" at bounding box center [430, 82] width 212 height 66
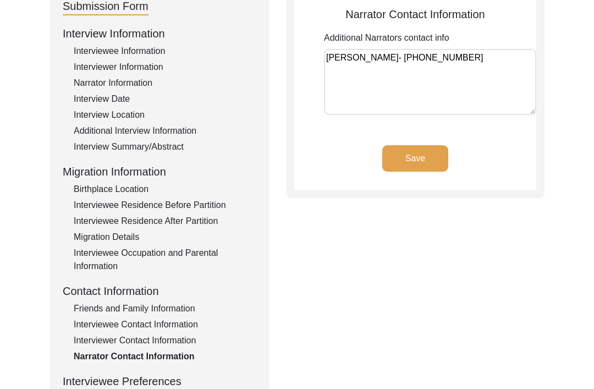
click at [437, 157] on button "Save" at bounding box center [415, 158] width 66 height 26
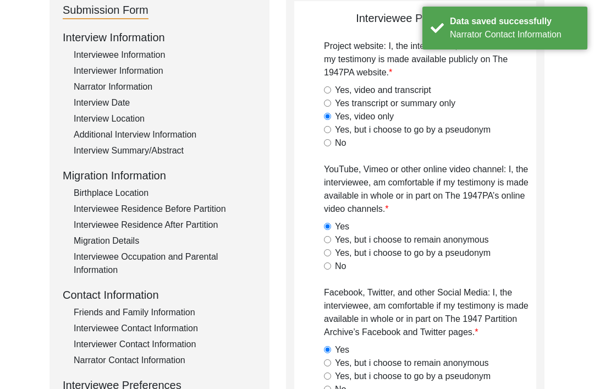
scroll to position [129, 0]
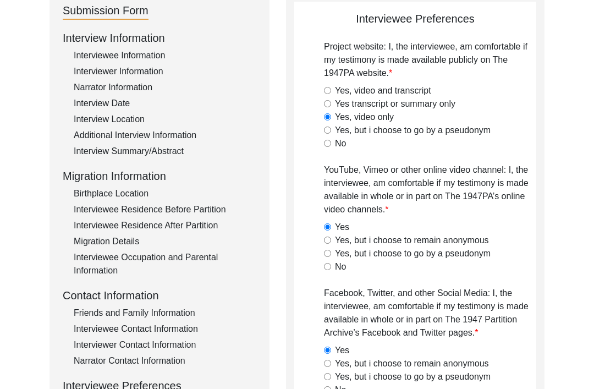
click at [177, 313] on div "Friends and Family Information" at bounding box center [165, 312] width 183 height 13
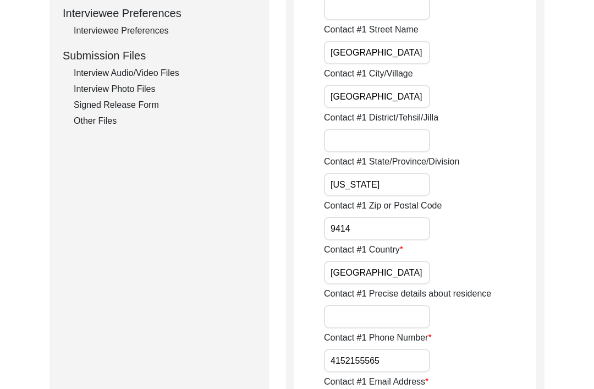
click at [329, 361] on input "4152155565" at bounding box center [377, 361] width 106 height 24
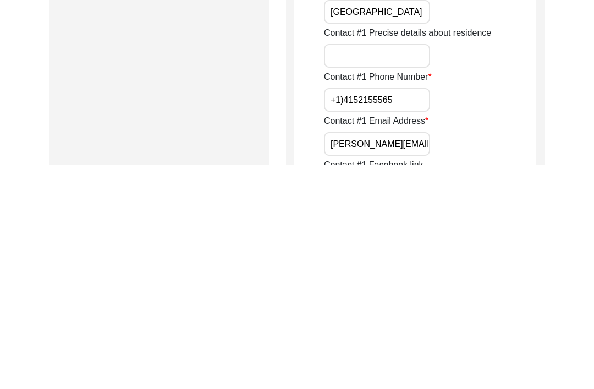
click at [334, 312] on input "+1)4152155565" at bounding box center [377, 324] width 106 height 24
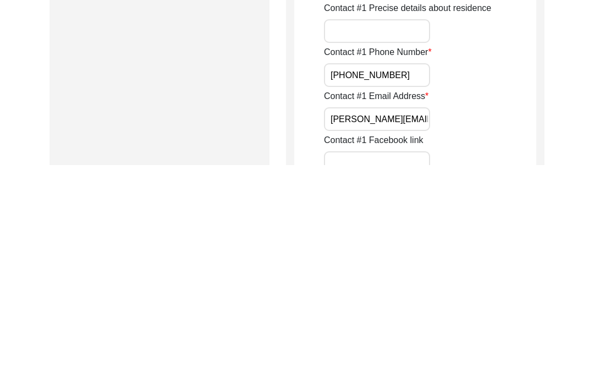
click at [346, 288] on input "[PHONE_NUMBER]" at bounding box center [377, 300] width 106 height 24
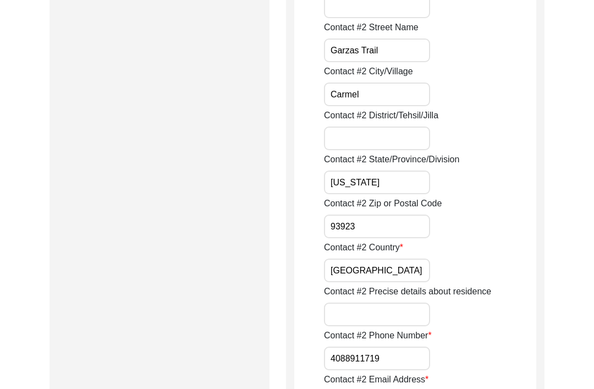
scroll to position [1382, 0]
click at [331, 353] on input "4088911719" at bounding box center [377, 359] width 106 height 24
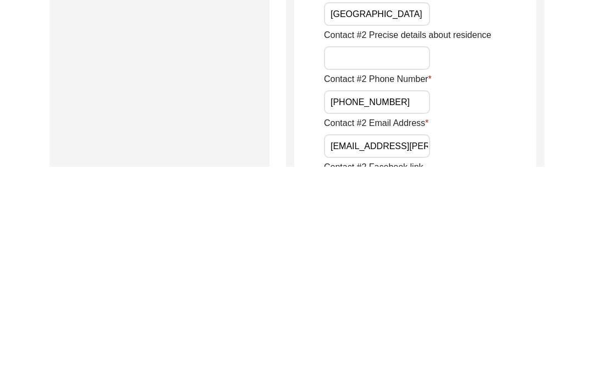
click at [350, 312] on input "[PHONE_NUMBER]" at bounding box center [377, 324] width 106 height 24
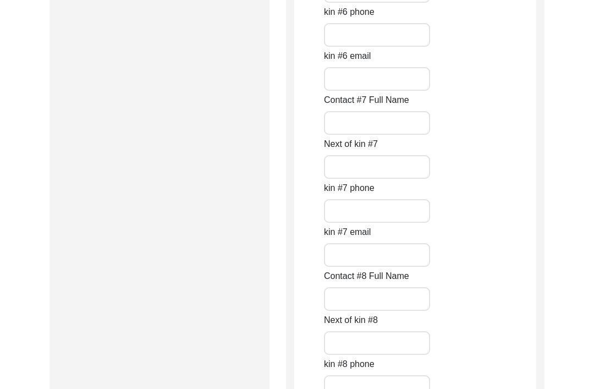
scroll to position [4996, 0]
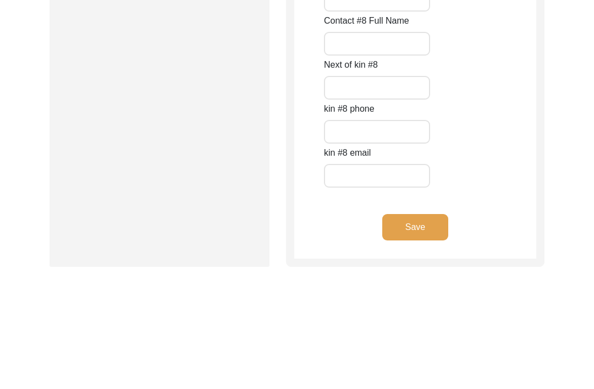
click at [424, 224] on button "Save" at bounding box center [415, 227] width 66 height 26
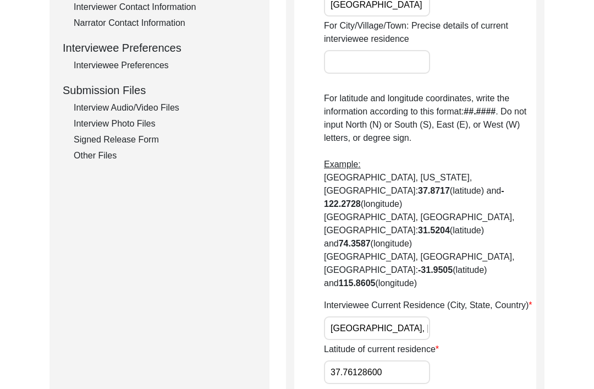
scroll to position [686, 0]
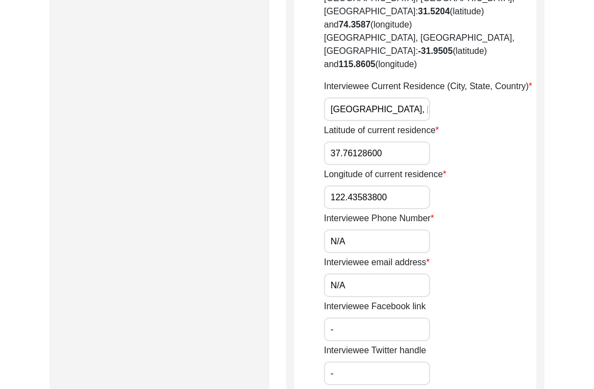
click at [383, 229] on input "N/A" at bounding box center [377, 241] width 106 height 24
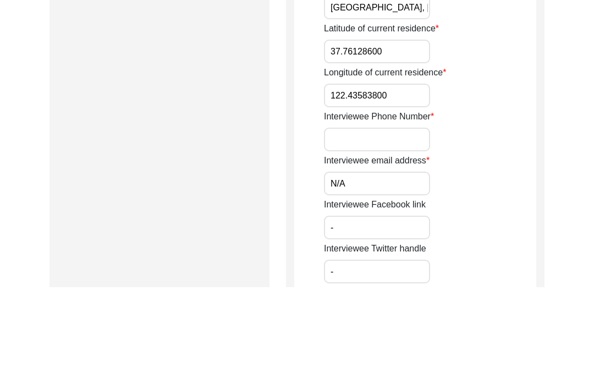
click at [396, 273] on input "N/A" at bounding box center [377, 285] width 106 height 24
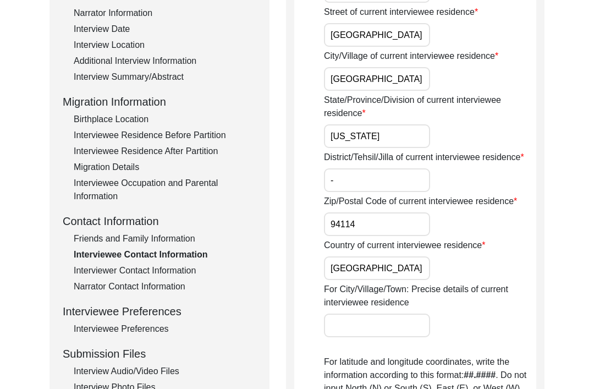
scroll to position [203, 0]
click at [169, 235] on div "Friends and Family Information" at bounding box center [165, 239] width 183 height 13
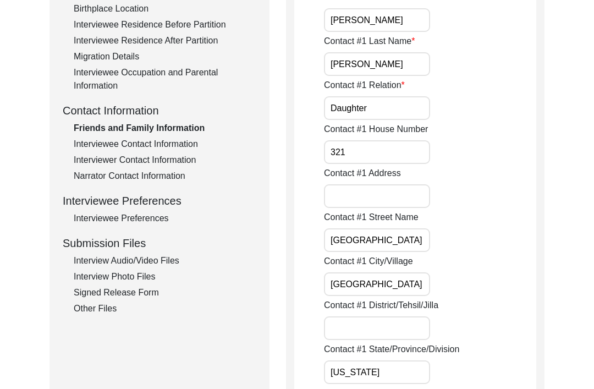
scroll to position [296, 0]
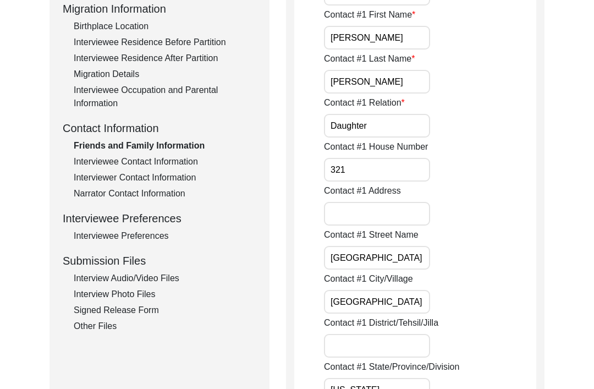
click at [185, 167] on div "Interviewee Contact Information" at bounding box center [165, 162] width 183 height 13
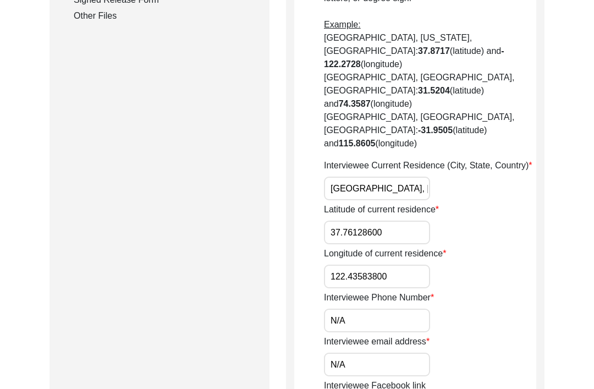
scroll to position [606, 0]
click at [396, 309] on input "N/A" at bounding box center [377, 321] width 106 height 24
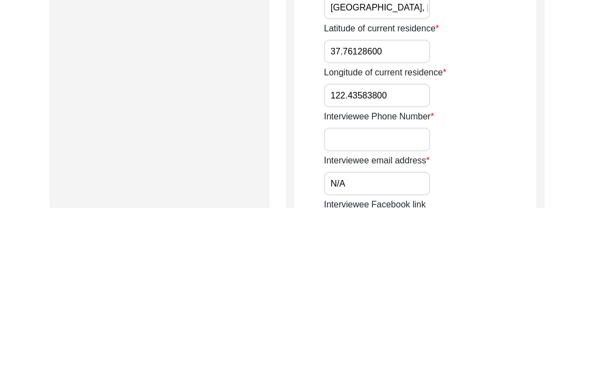
paste input "[PHONE_NUMBER]"
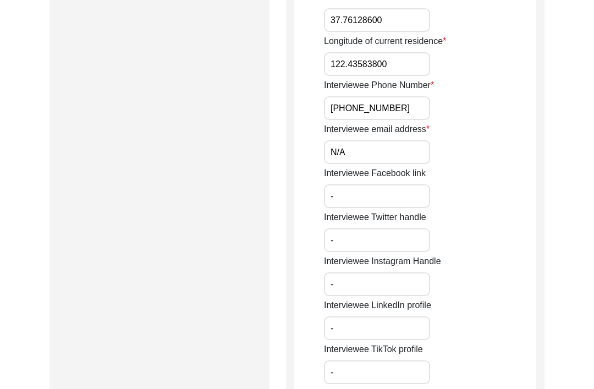
scroll to position [1065, 0]
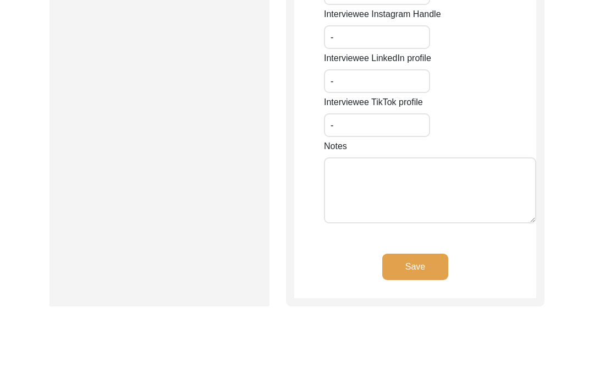
click at [425, 253] on button "Save" at bounding box center [415, 266] width 66 height 26
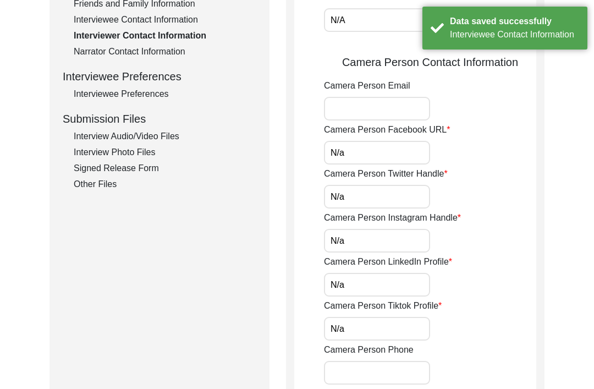
scroll to position [308, 0]
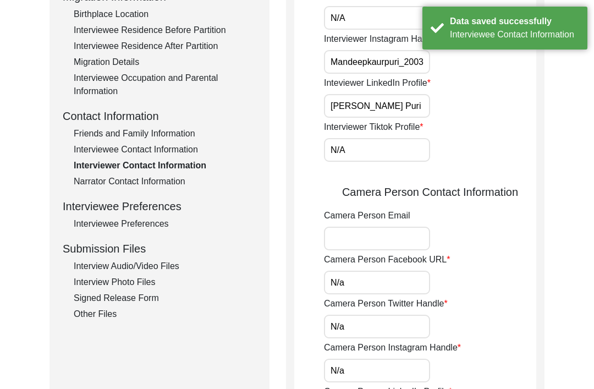
click at [191, 147] on div "Interviewee Contact Information" at bounding box center [165, 149] width 183 height 13
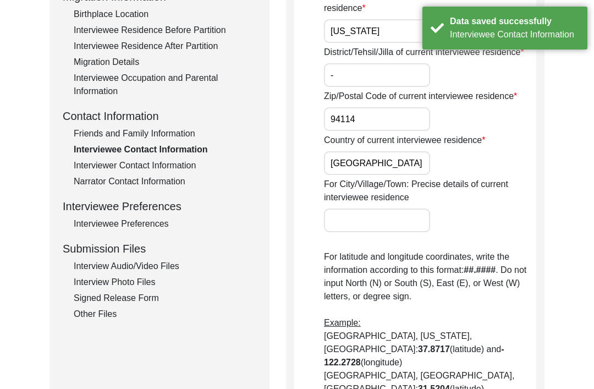
click at [185, 132] on div "Friends and Family Information" at bounding box center [165, 133] width 183 height 13
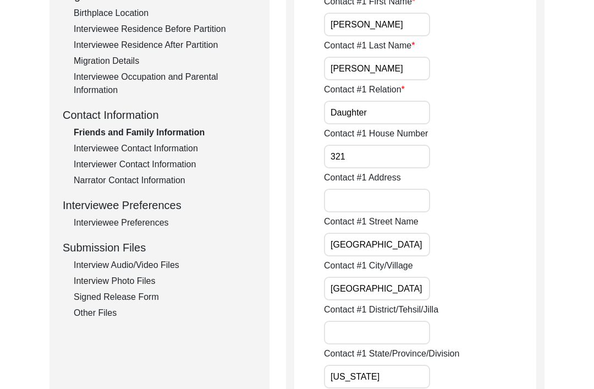
scroll to position [299, 0]
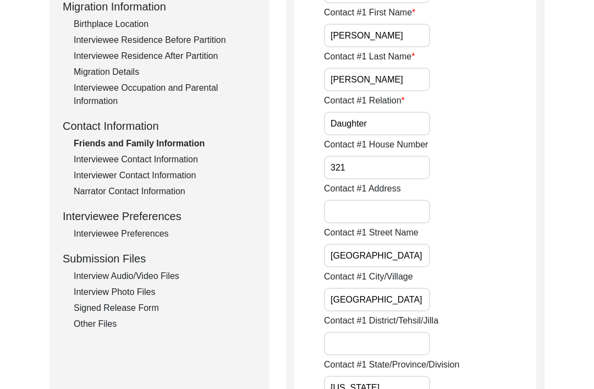
click at [196, 159] on div "Interviewee Contact Information" at bounding box center [165, 159] width 183 height 13
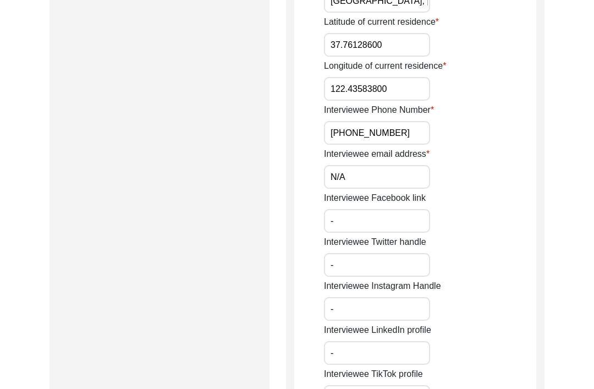
scroll to position [793, 0]
click at [386, 165] on input "N/A" at bounding box center [377, 177] width 106 height 24
paste input "[PERSON_NAME][EMAIL_ADDRESS][DOMAIN_NAME]"
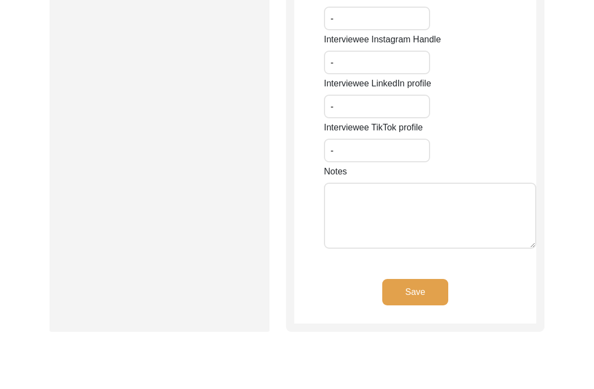
scroll to position [1043, 0]
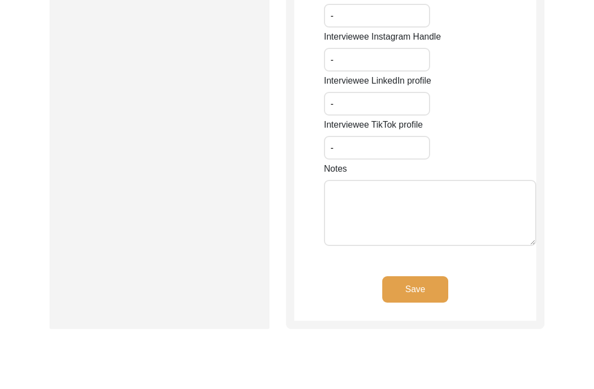
click at [386, 180] on textarea "Notes" at bounding box center [430, 213] width 212 height 66
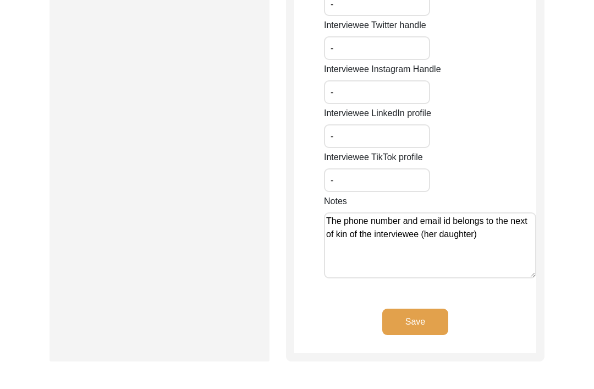
scroll to position [1010, 0]
click at [429, 308] on button "Save" at bounding box center [415, 321] width 66 height 26
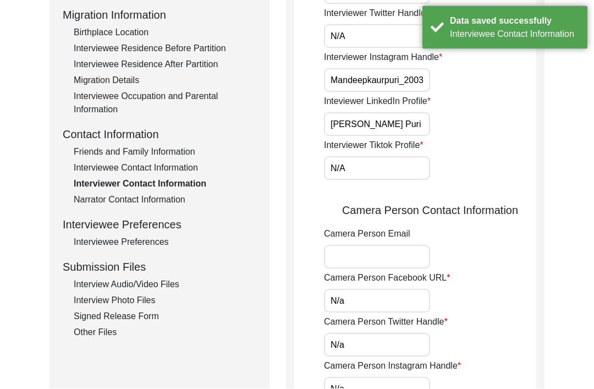
scroll to position [292, 0]
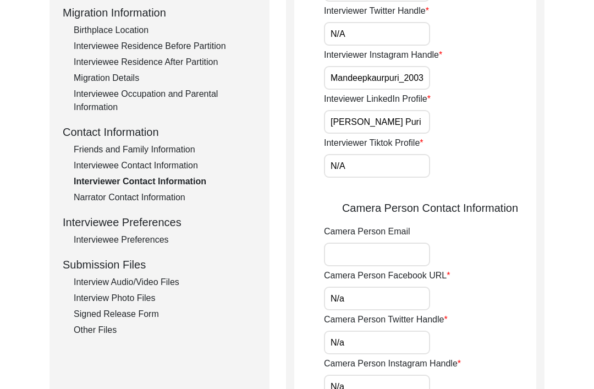
click at [180, 165] on div "Interviewee Contact Information" at bounding box center [165, 165] width 183 height 13
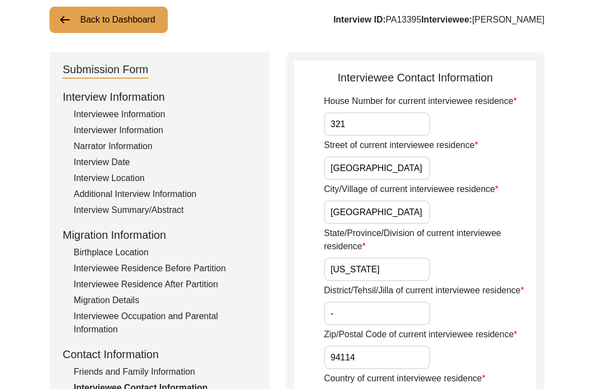
scroll to position [57, 0]
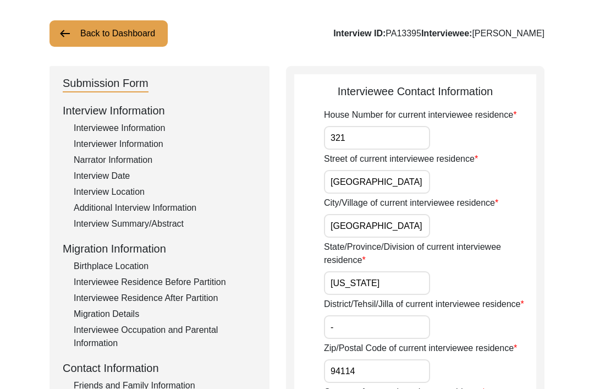
click at [139, 262] on div "Birthplace Location" at bounding box center [165, 265] width 183 height 13
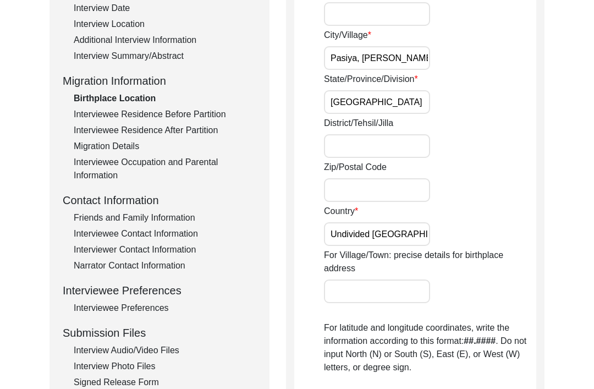
scroll to position [147, 0]
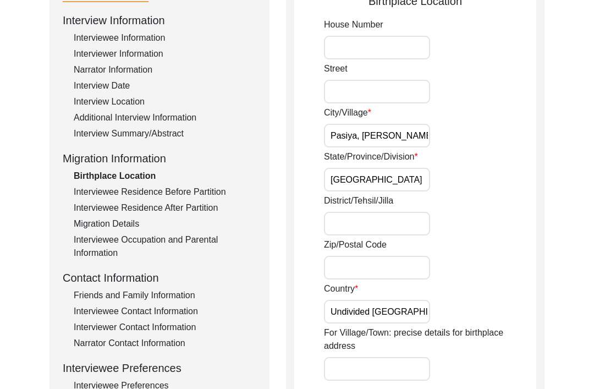
click at [181, 115] on div "Additional Interview Information" at bounding box center [165, 117] width 183 height 13
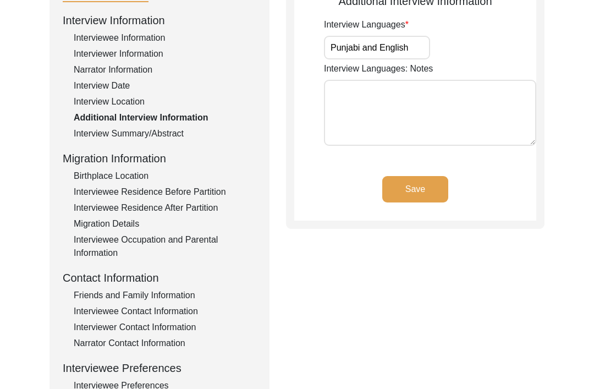
click at [161, 129] on div "Interview Summary/Abstract" at bounding box center [165, 133] width 183 height 13
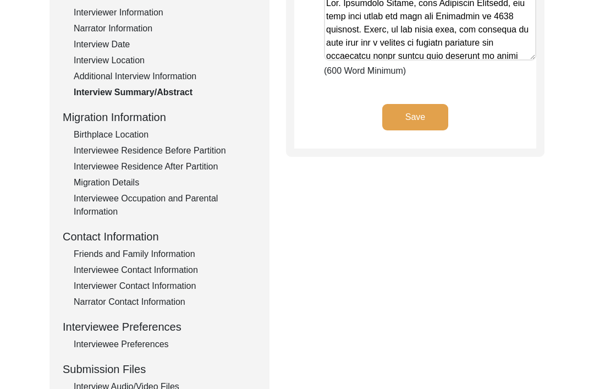
click at [180, 250] on div "Friends and Family Information" at bounding box center [165, 254] width 183 height 13
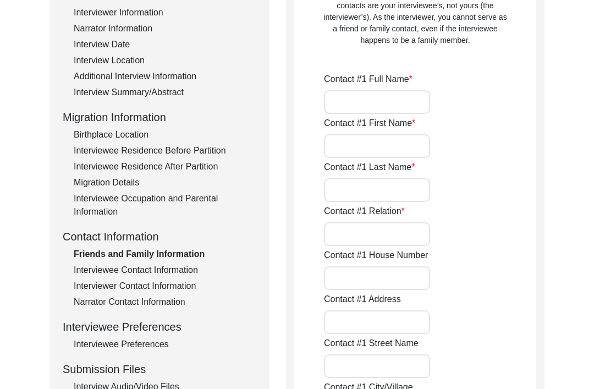
scroll to position [188, 0]
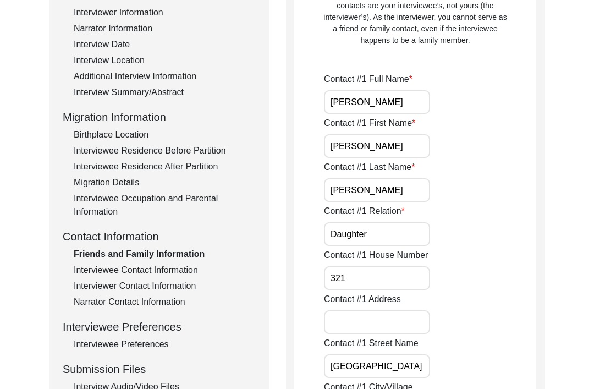
click at [173, 265] on div "Interviewee Contact Information" at bounding box center [165, 269] width 183 height 13
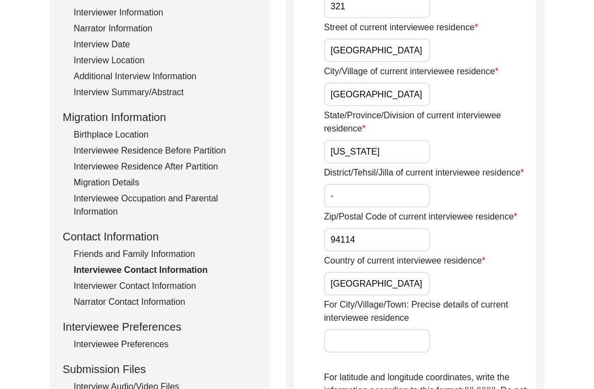
click at [144, 296] on div "Narrator Contact Information" at bounding box center [165, 301] width 183 height 13
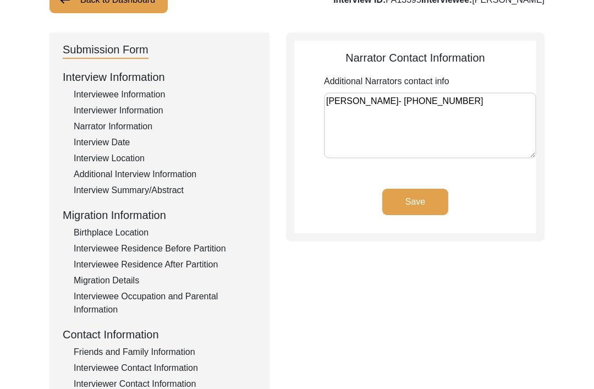
scroll to position [90, 0]
click at [383, 205] on button "Save" at bounding box center [415, 202] width 66 height 26
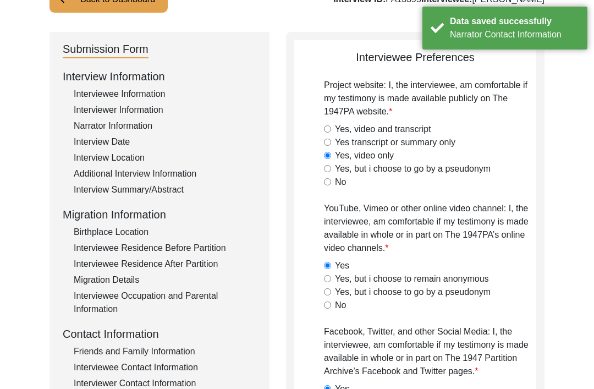
click at [133, 129] on div "Narrator Information" at bounding box center [165, 125] width 183 height 13
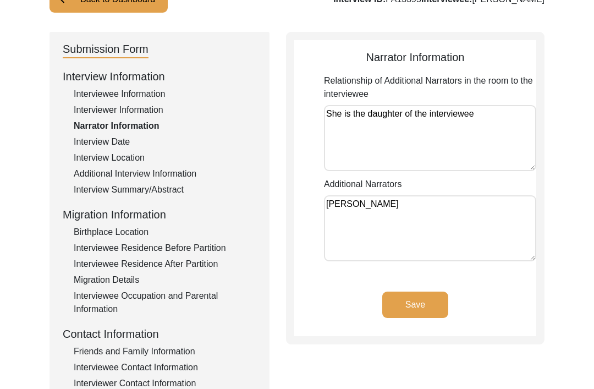
click at [405, 303] on button "Save" at bounding box center [415, 304] width 66 height 26
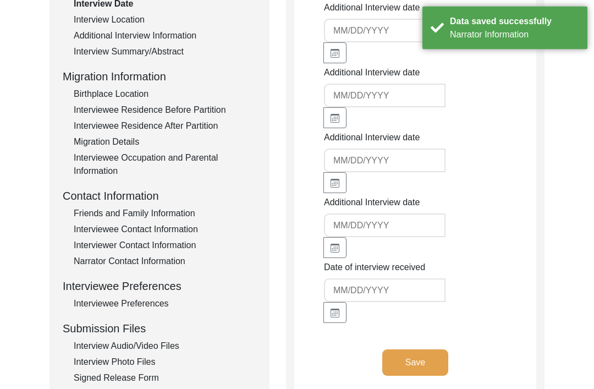
scroll to position [371, 0]
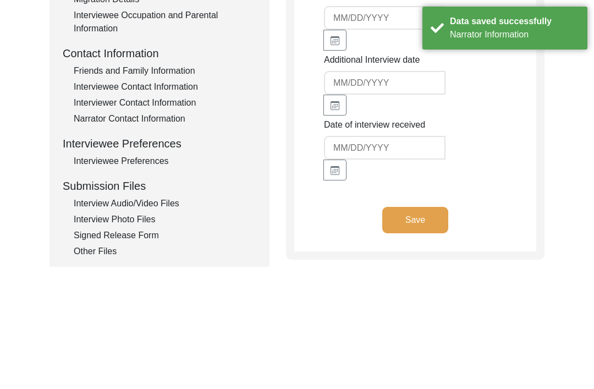
click at [429, 207] on button "Save" at bounding box center [415, 220] width 66 height 26
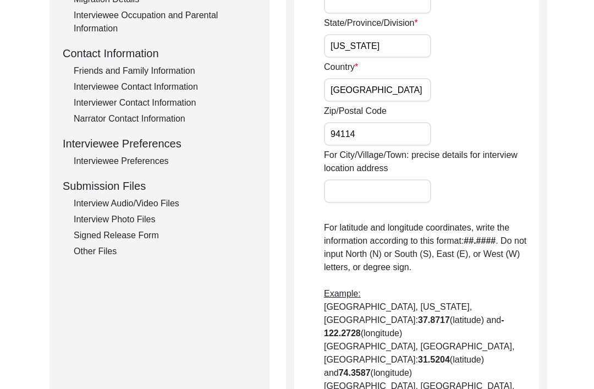
click at [106, 252] on div "Other Files" at bounding box center [165, 251] width 183 height 13
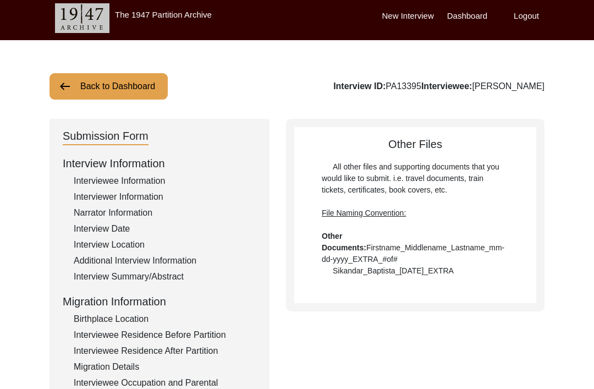
scroll to position [0, 0]
